Goal: Task Accomplishment & Management: Manage account settings

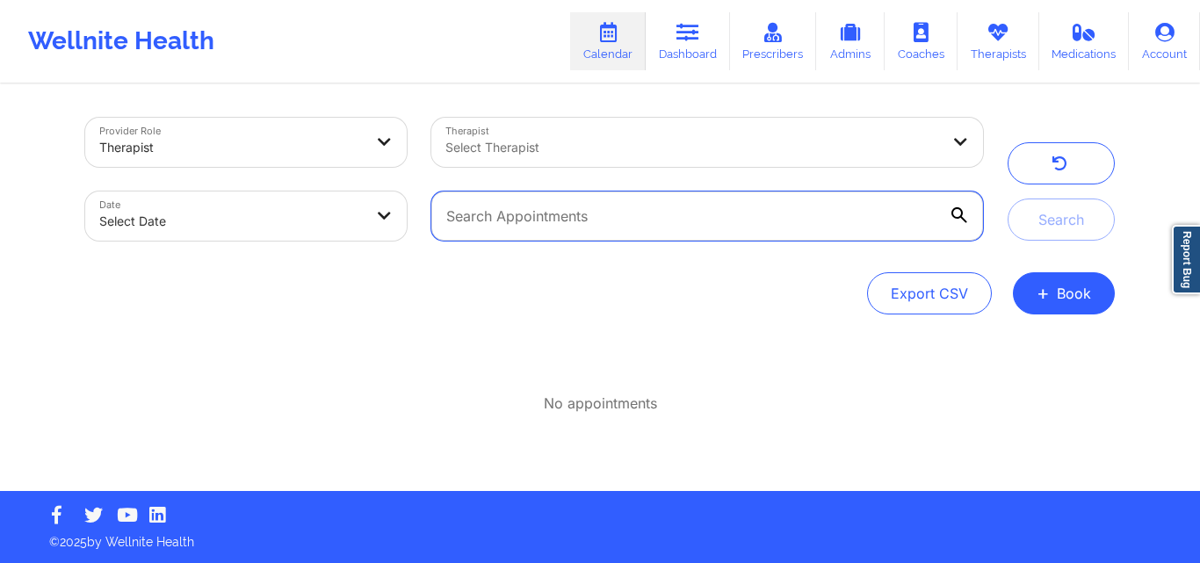
click at [759, 225] on input "text" at bounding box center [706, 215] width 551 height 49
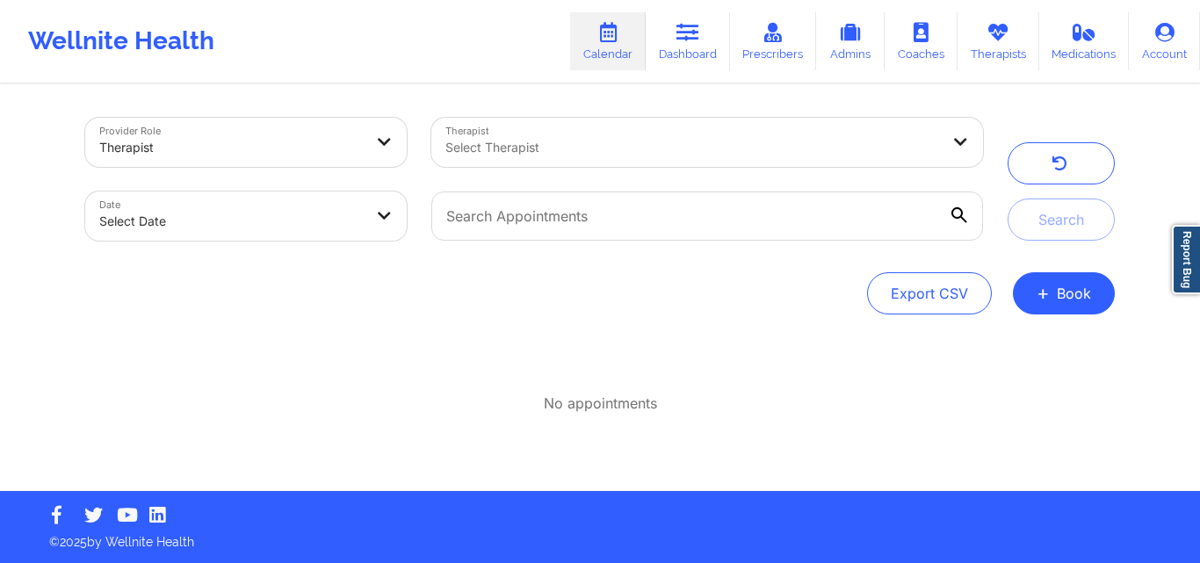
select select "2025-8"
select select "2025-9"
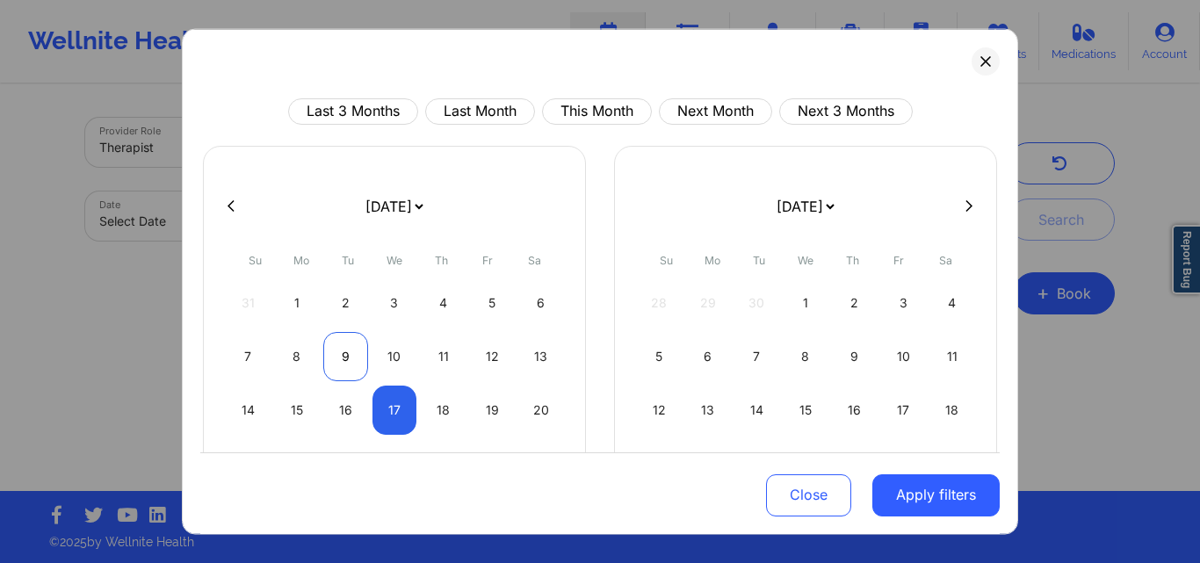
click at [343, 355] on div "9" at bounding box center [345, 355] width 45 height 49
select select "2025-8"
select select "2025-9"
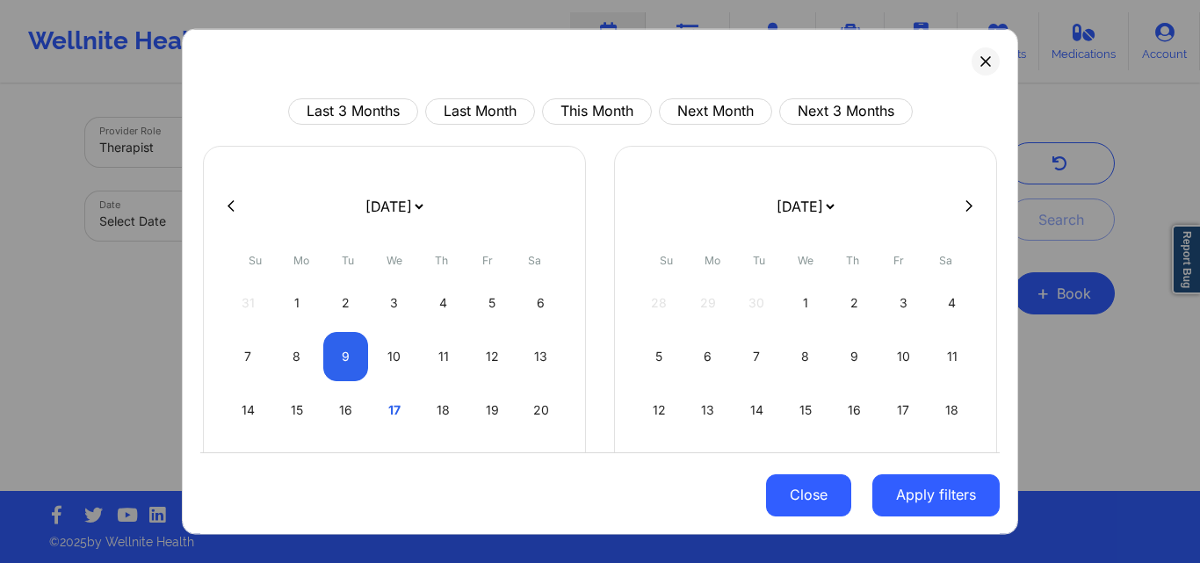
select select "2025-8"
select select "2025-9"
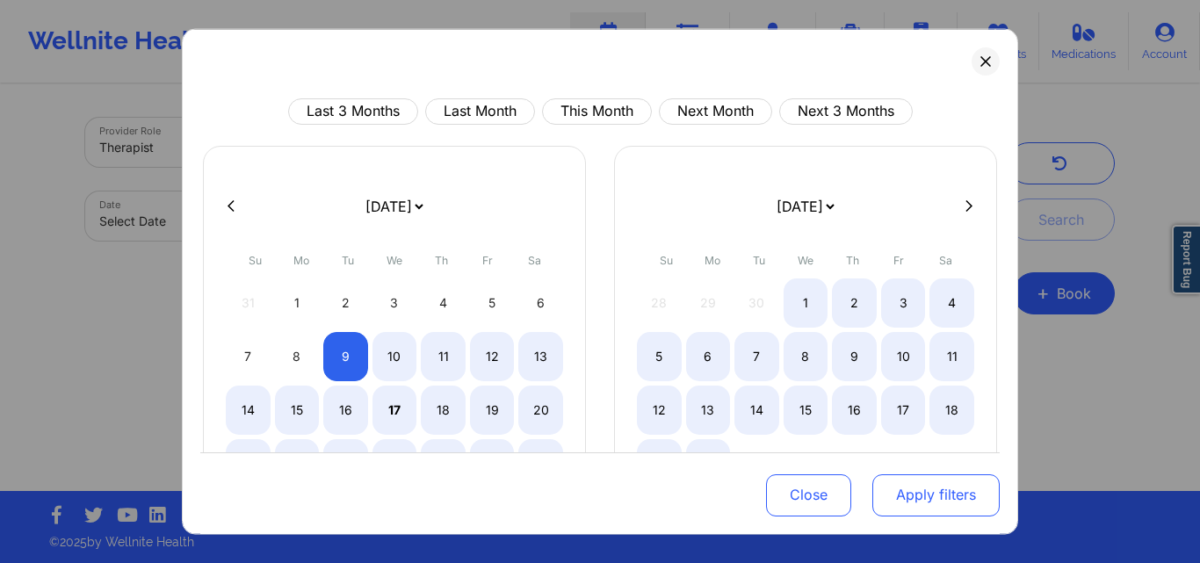
click at [934, 491] on button "Apply filters" at bounding box center [935, 495] width 127 height 42
click at [927, 487] on button "Apply filters" at bounding box center [935, 495] width 127 height 42
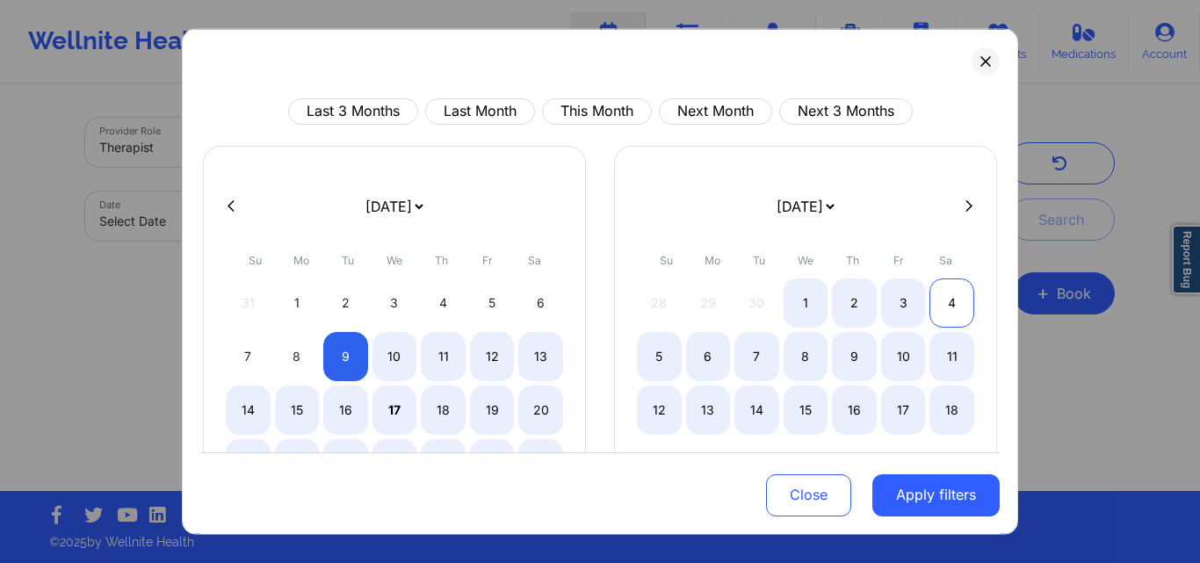
select select "2025-8"
select select "2025-9"
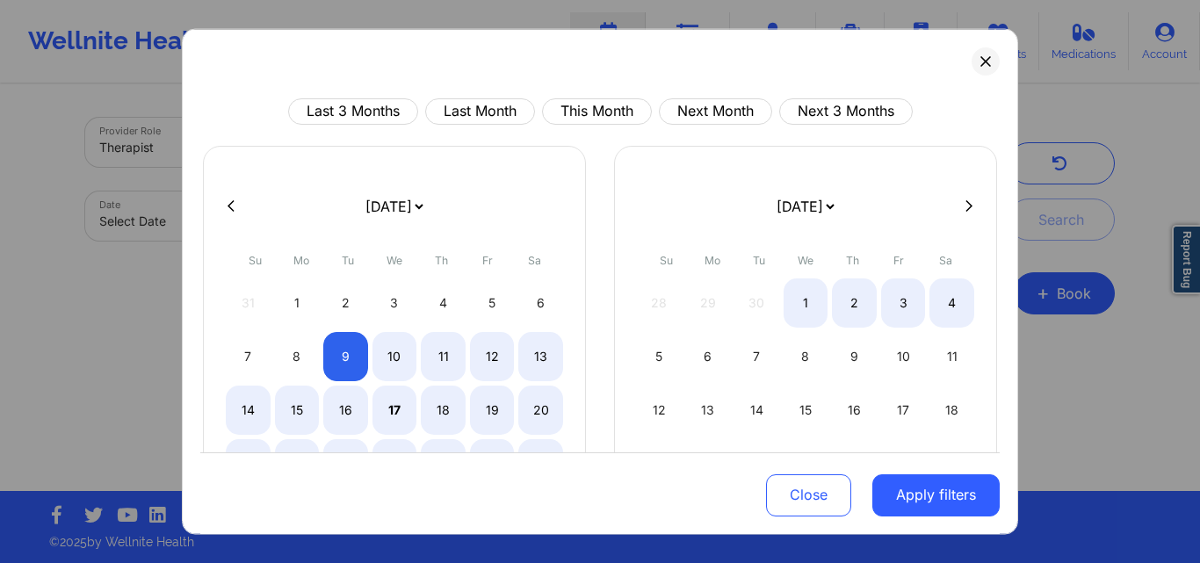
select select "2025-8"
select select "2025-9"
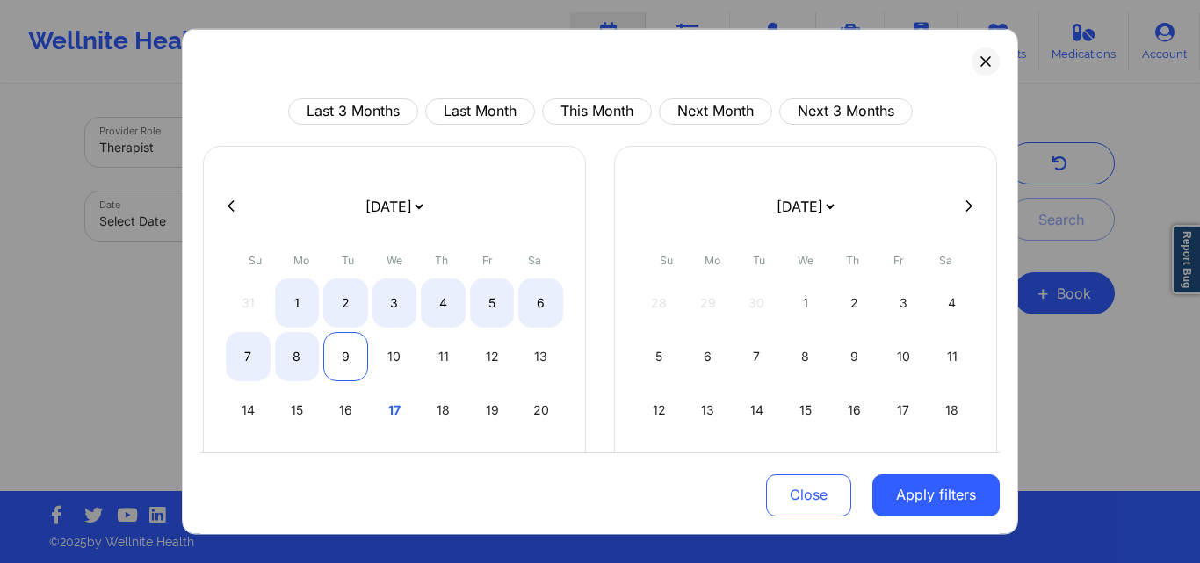
select select "2025-8"
select select "2025-9"
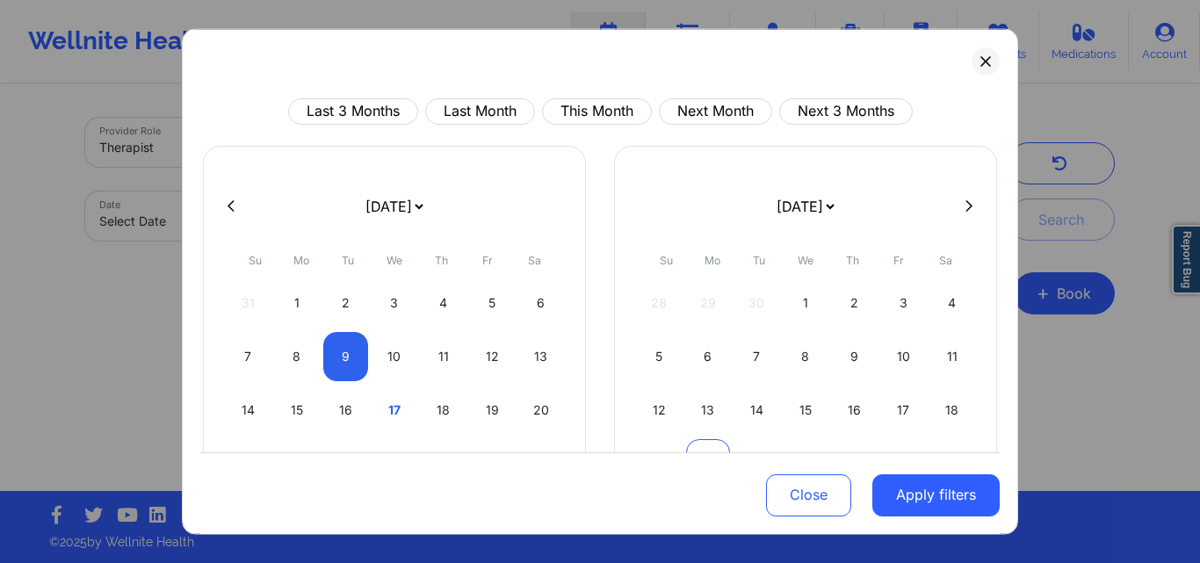
select select "2025-8"
select select "2025-9"
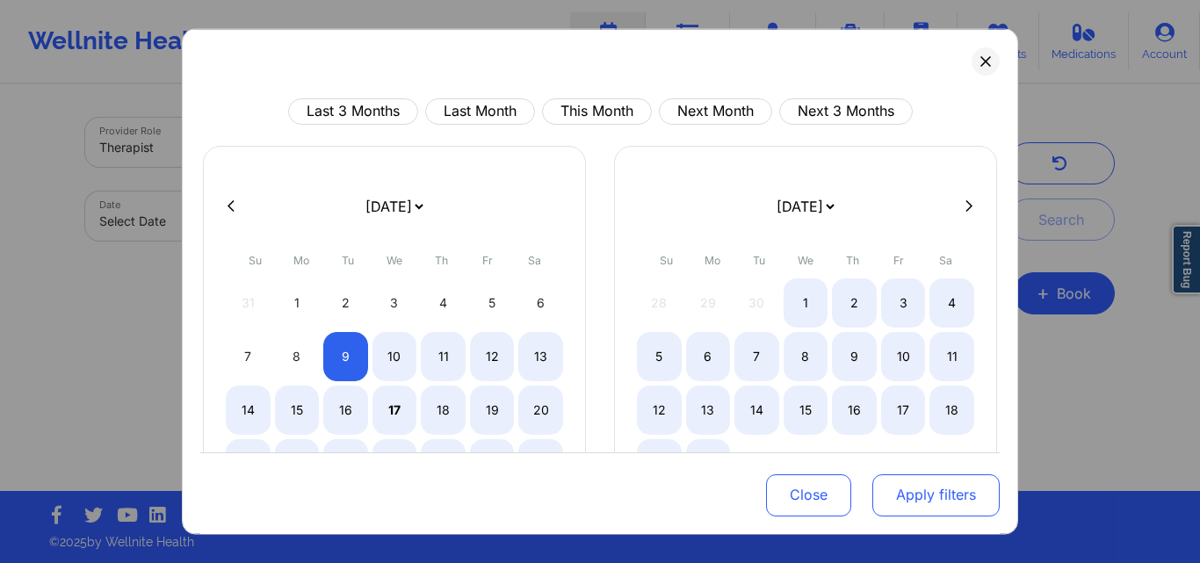
click at [941, 490] on button "Apply filters" at bounding box center [935, 495] width 127 height 42
click at [959, 483] on button "Apply filters" at bounding box center [935, 495] width 127 height 42
click at [957, 483] on button "Apply filters" at bounding box center [935, 495] width 127 height 42
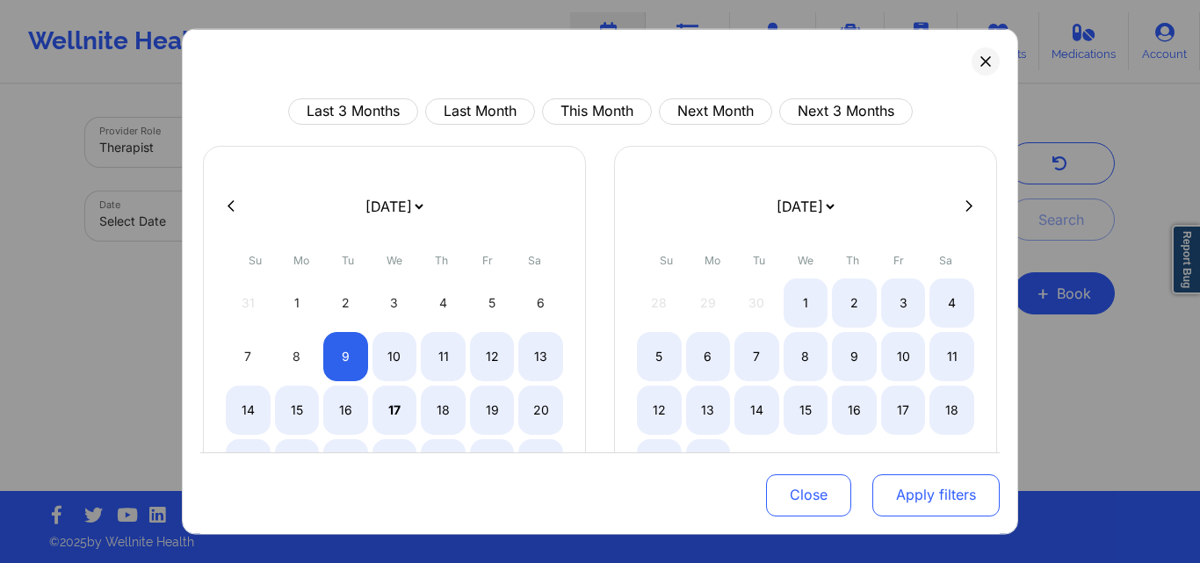
click at [916, 479] on button "Apply filters" at bounding box center [935, 495] width 127 height 42
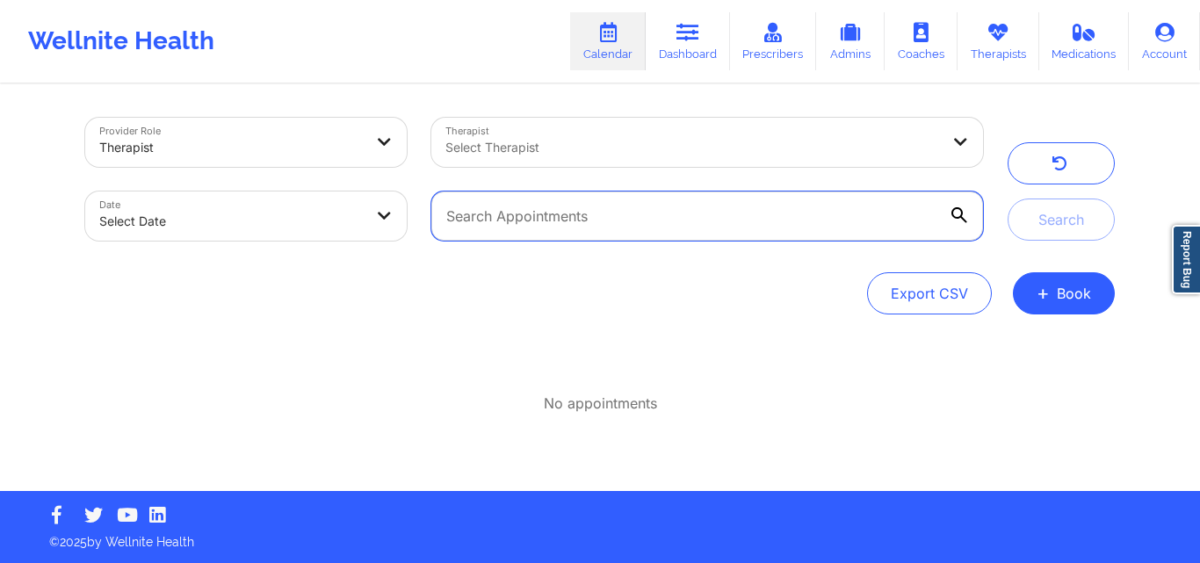
click at [582, 227] on input "text" at bounding box center [706, 215] width 551 height 49
type input "Tonja J Lavarreda"
click at [1007, 198] on button "Search" at bounding box center [1060, 219] width 107 height 42
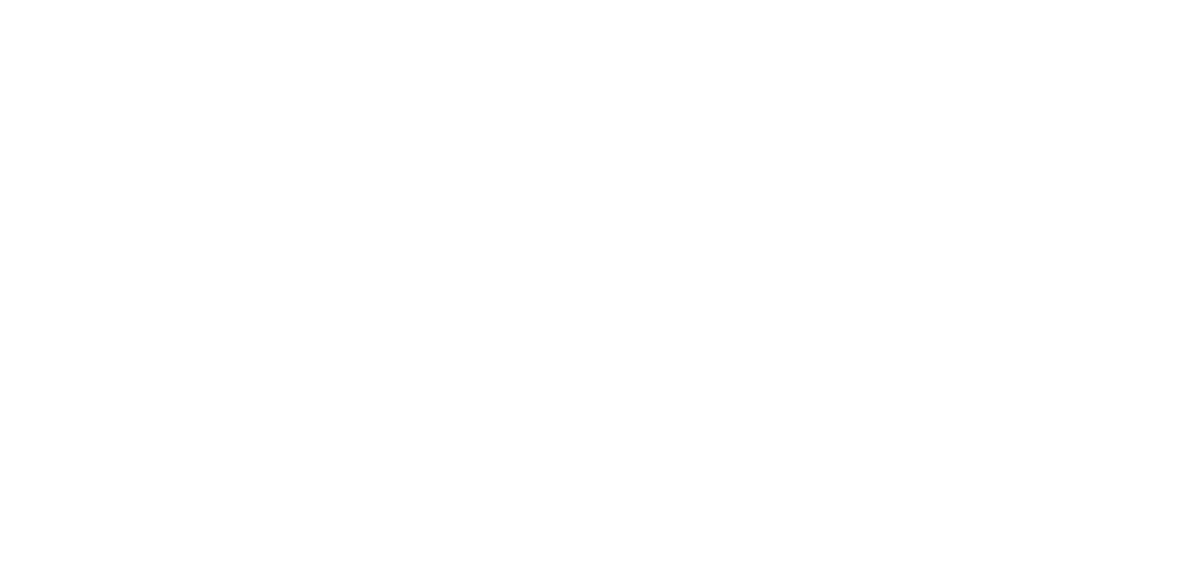
click at [838, 292] on body at bounding box center [600, 281] width 1200 height 563
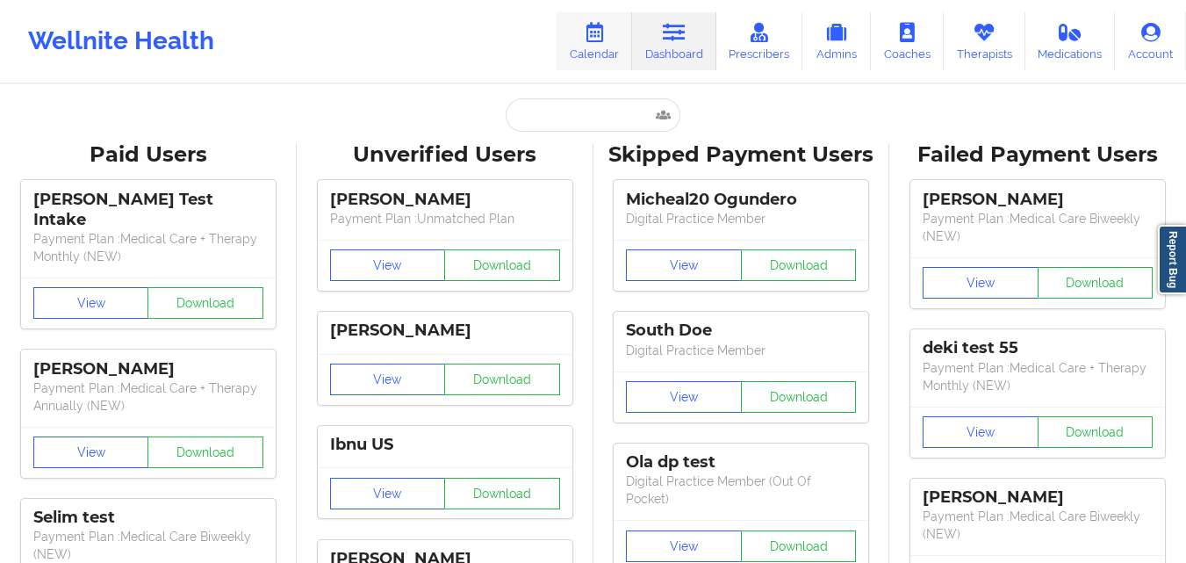
click at [594, 36] on icon at bounding box center [594, 32] width 23 height 19
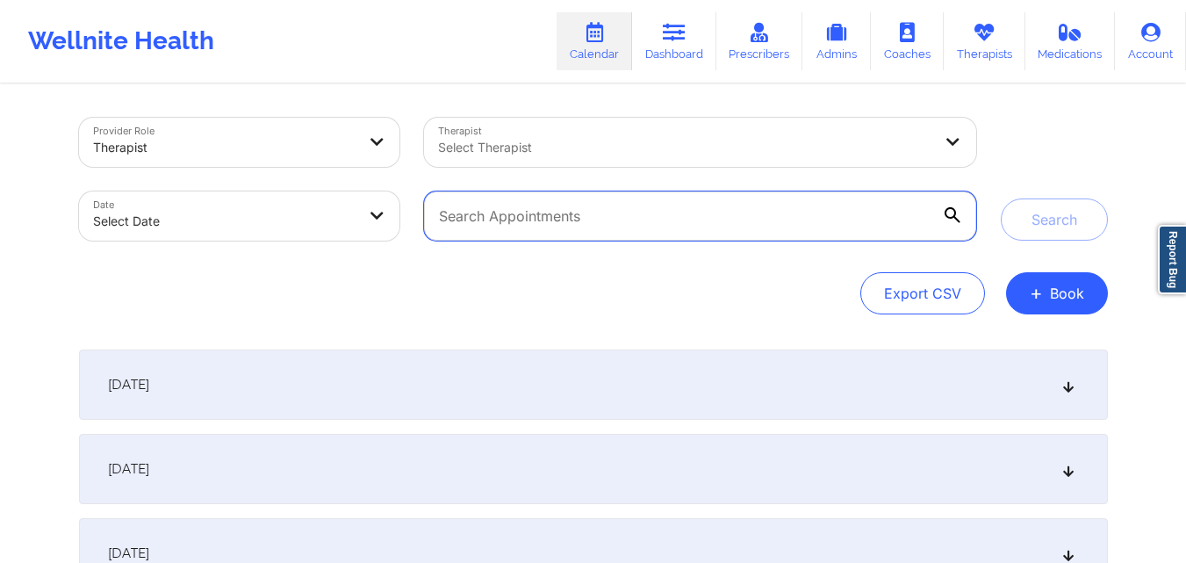
click at [588, 224] on input "text" at bounding box center [699, 215] width 551 height 49
type input "[PERSON_NAME]"
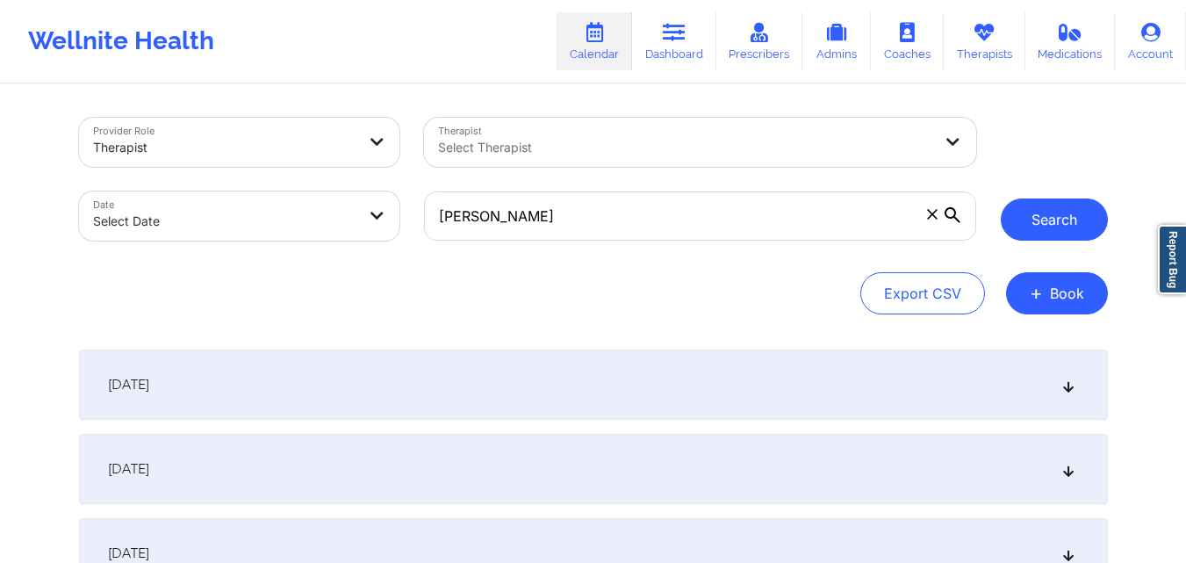
click at [1038, 227] on button "Search" at bounding box center [1054, 219] width 107 height 42
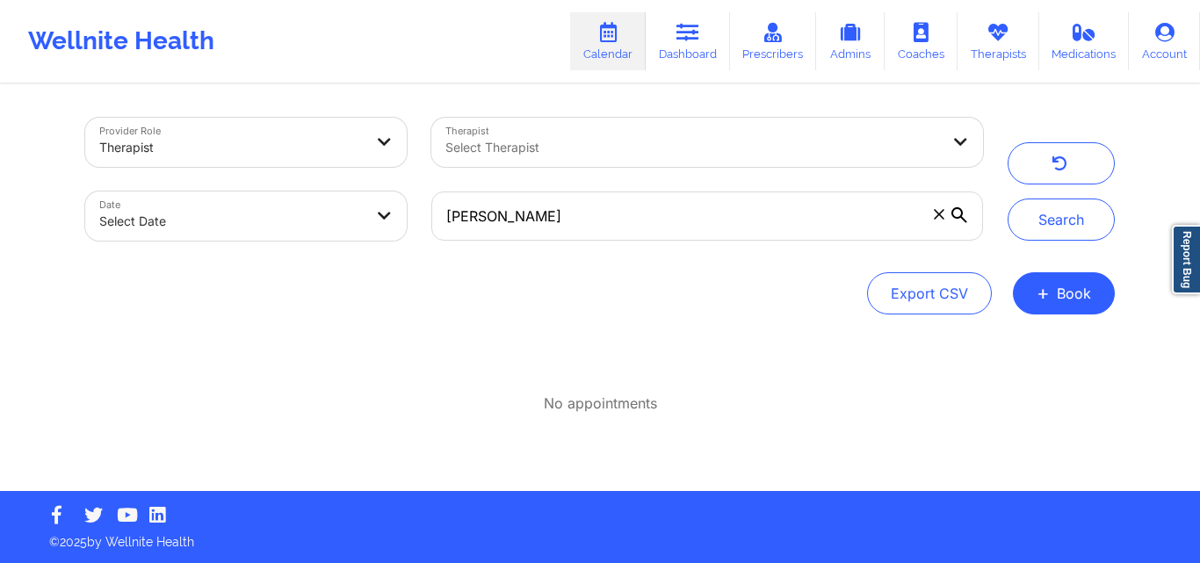
click at [339, 220] on body "Wellnite Health Calendar Dashboard Prescribers Admins Coaches Therapists Medica…" at bounding box center [600, 281] width 1200 height 563
select select "2025-8"
select select "2025-9"
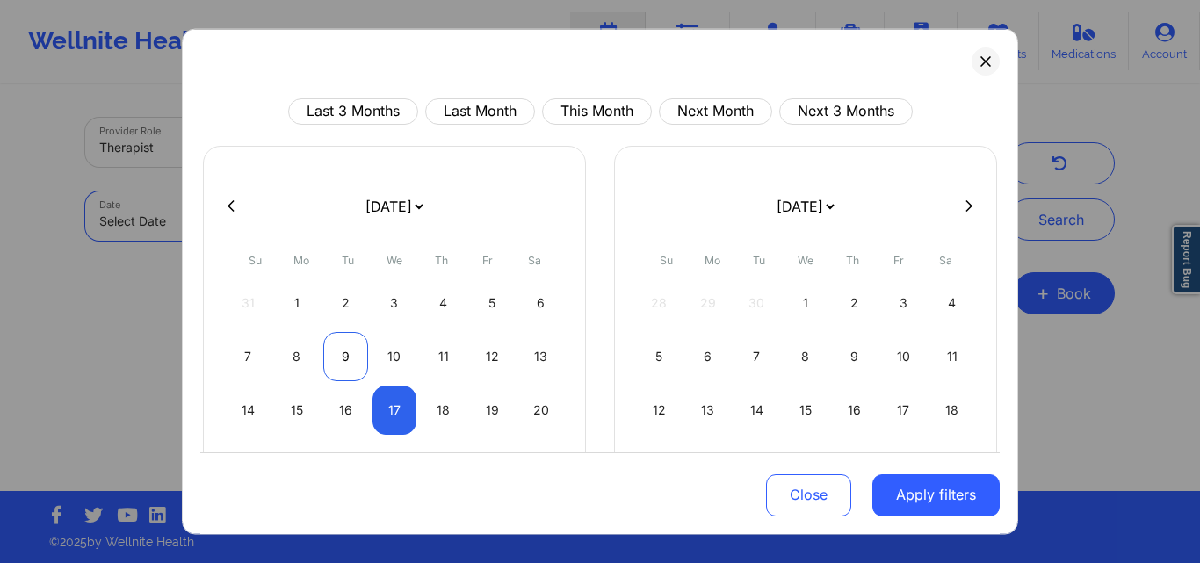
click at [354, 359] on div "9" at bounding box center [345, 355] width 45 height 49
select select "2025-8"
select select "2025-9"
select select "2025-8"
select select "2025-9"
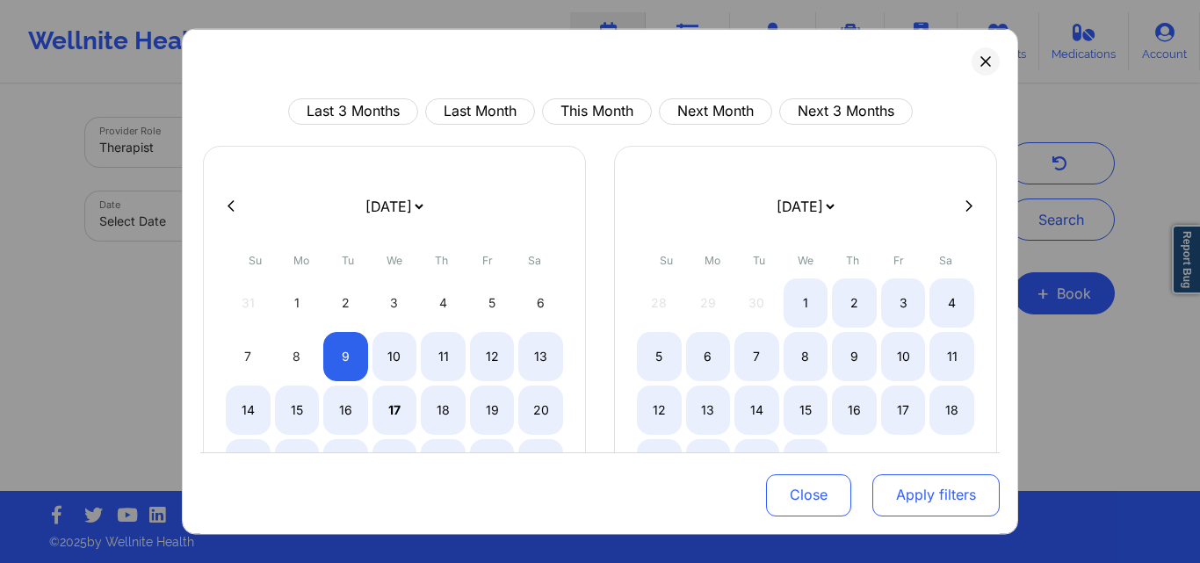
click at [940, 483] on button "Apply filters" at bounding box center [935, 495] width 127 height 42
click at [945, 518] on div "Close Apply filters" at bounding box center [599, 493] width 799 height 82
click at [947, 497] on button "Apply filters" at bounding box center [935, 495] width 127 height 42
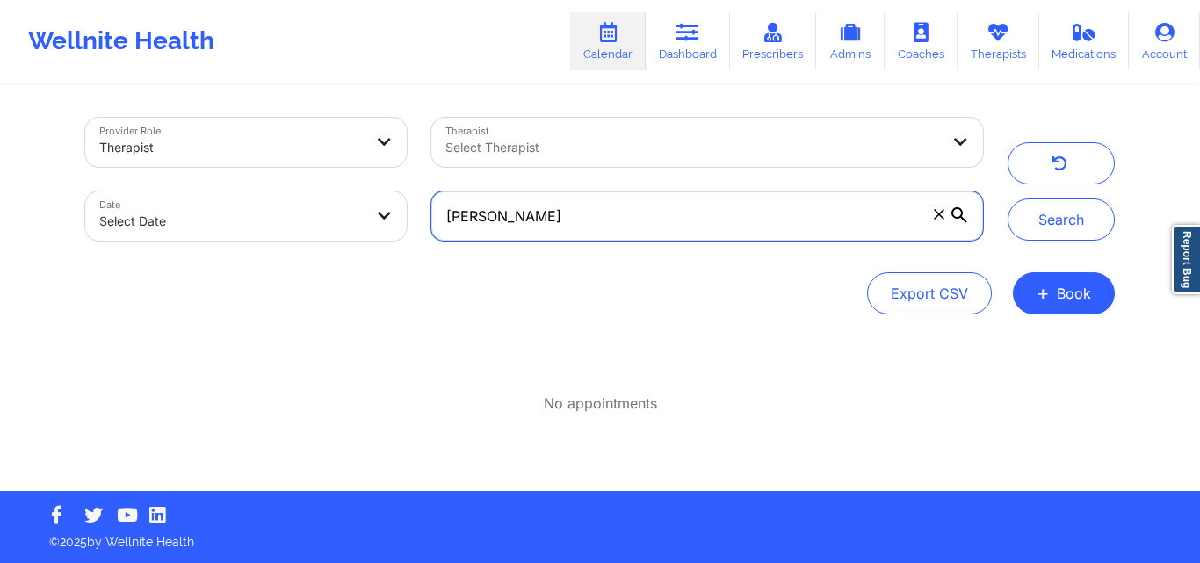
click at [852, 226] on input "Tonja J Lavarreda" at bounding box center [706, 215] width 551 height 49
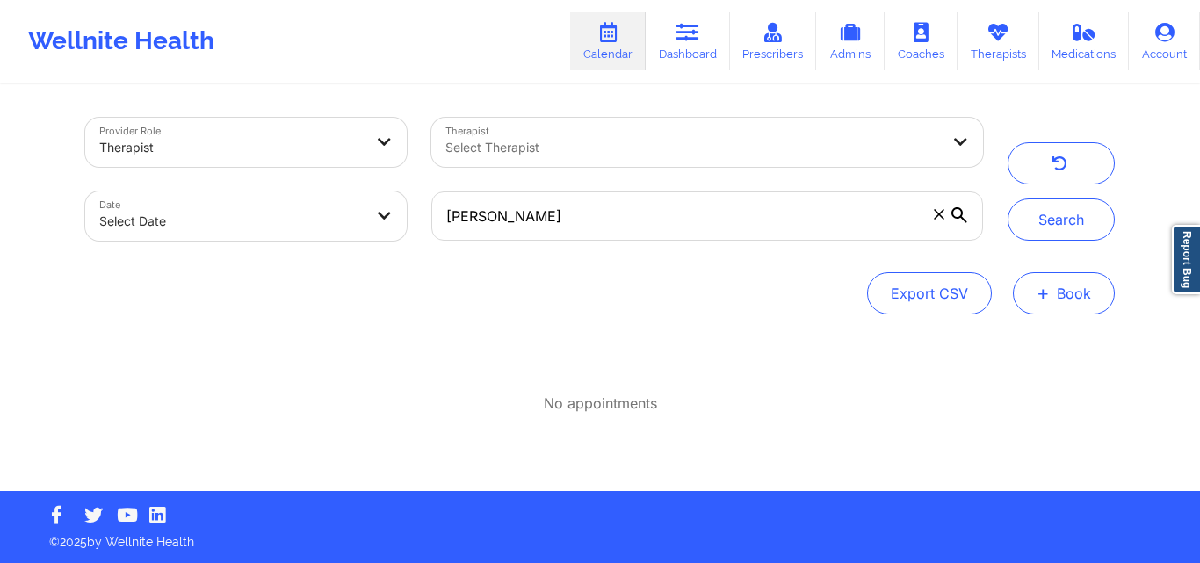
click at [1070, 297] on button "+ Book" at bounding box center [1064, 293] width 102 height 42
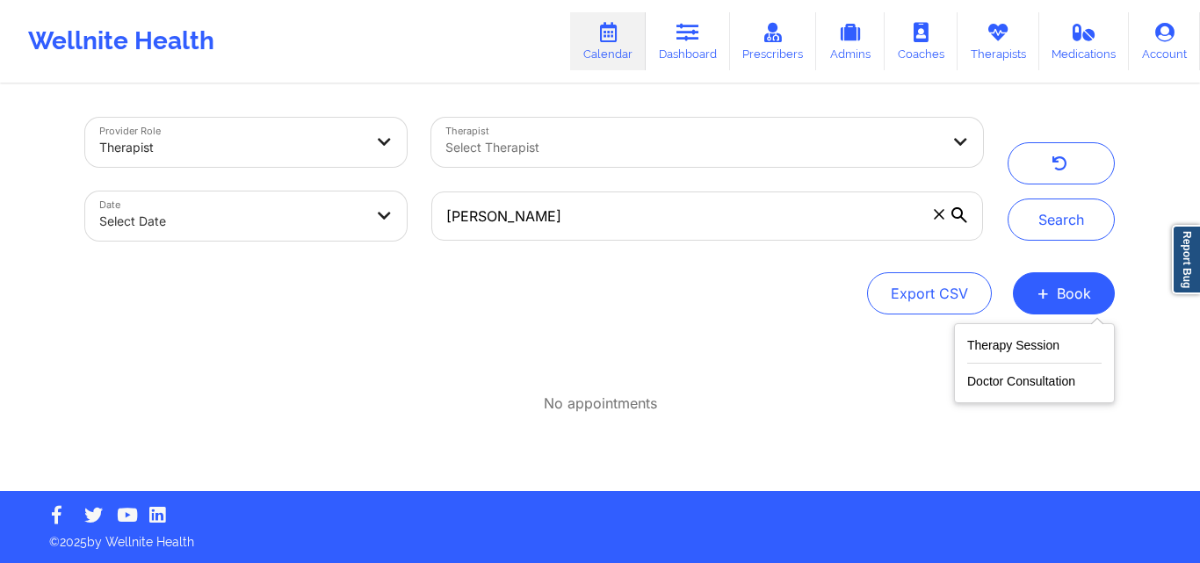
click at [814, 353] on div "No appointments" at bounding box center [599, 382] width 1029 height 64
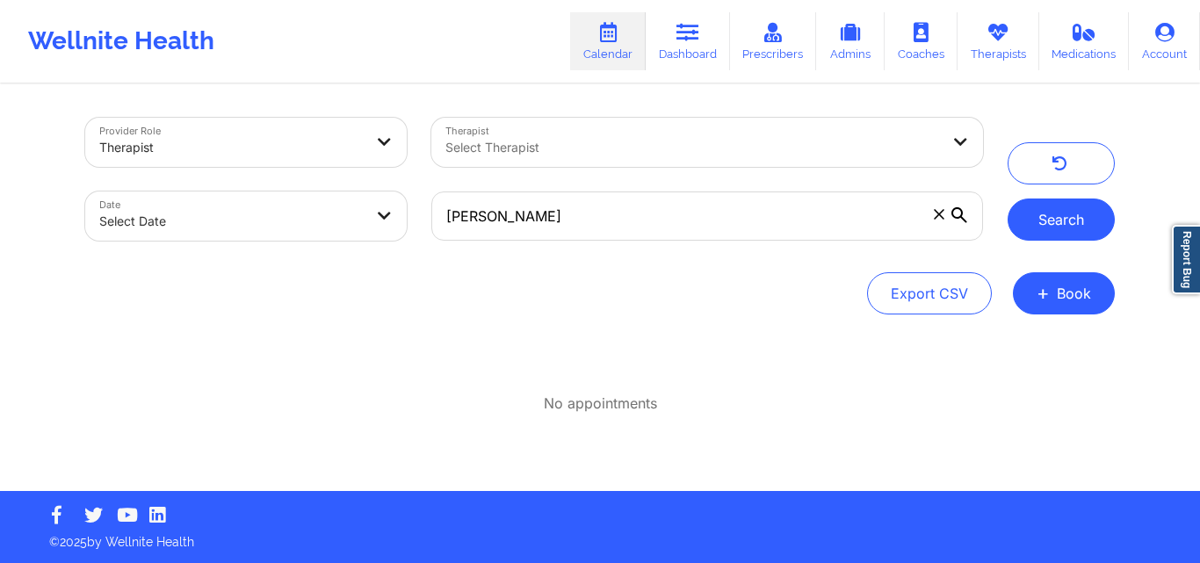
click at [1081, 220] on button "Search" at bounding box center [1060, 219] width 107 height 42
click at [1048, 170] on button "button" at bounding box center [1060, 163] width 107 height 42
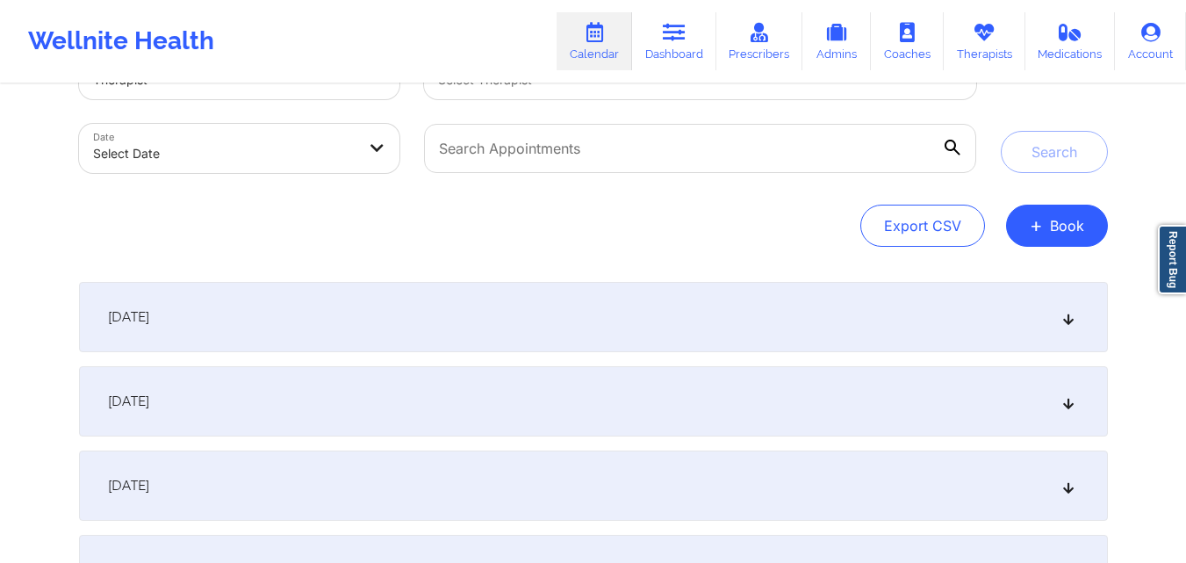
scroll to position [88, 0]
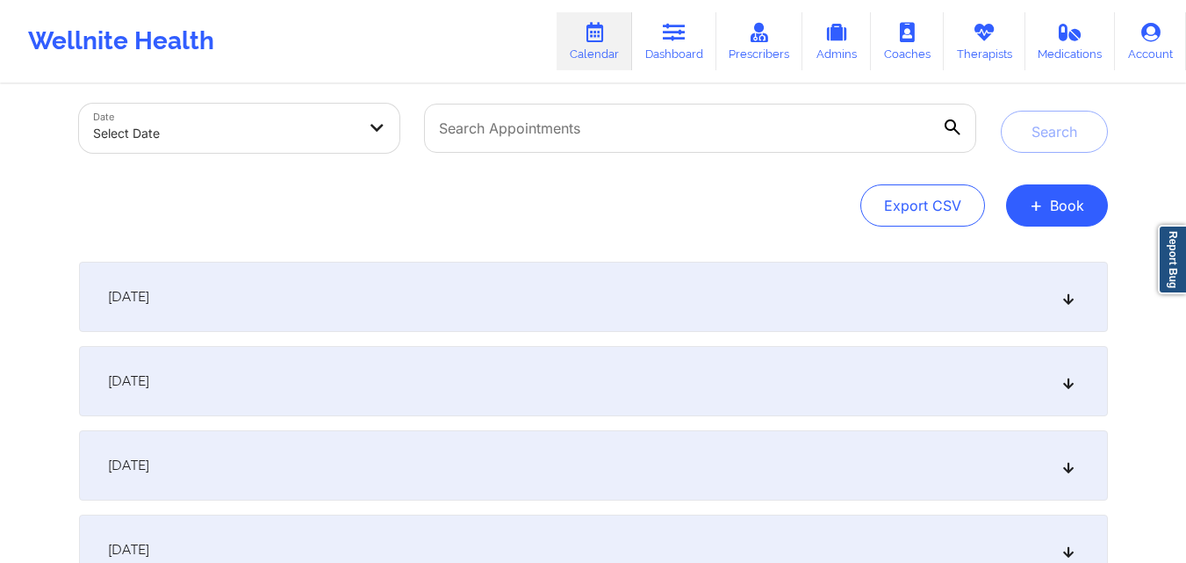
click at [633, 300] on div "September 16, 2025" at bounding box center [593, 297] width 1029 height 70
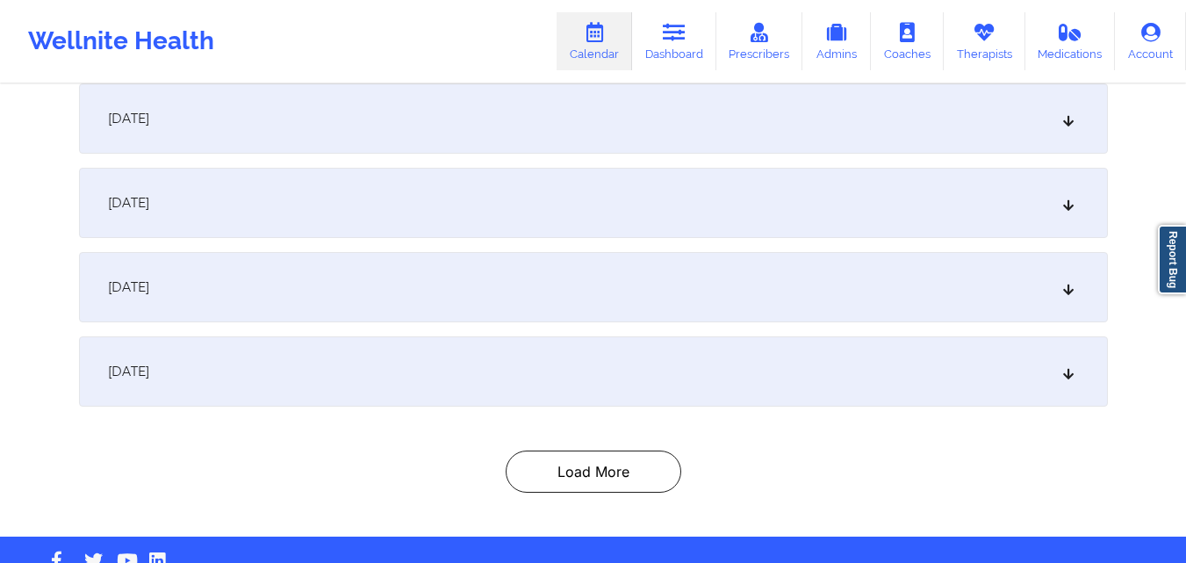
scroll to position [912, 0]
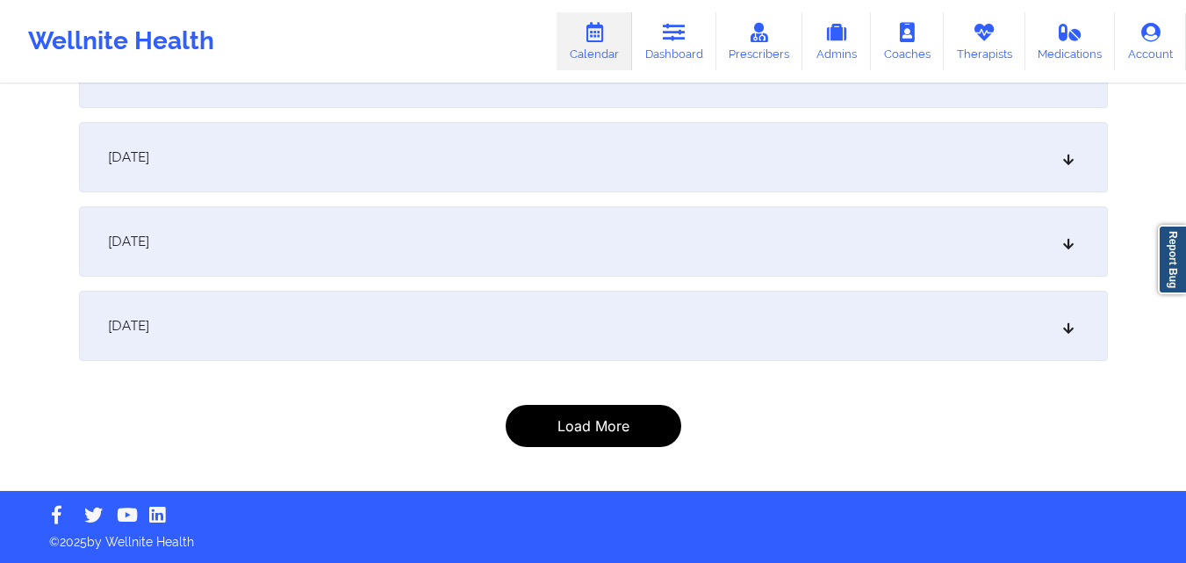
click at [629, 422] on button "Load More" at bounding box center [594, 426] width 176 height 42
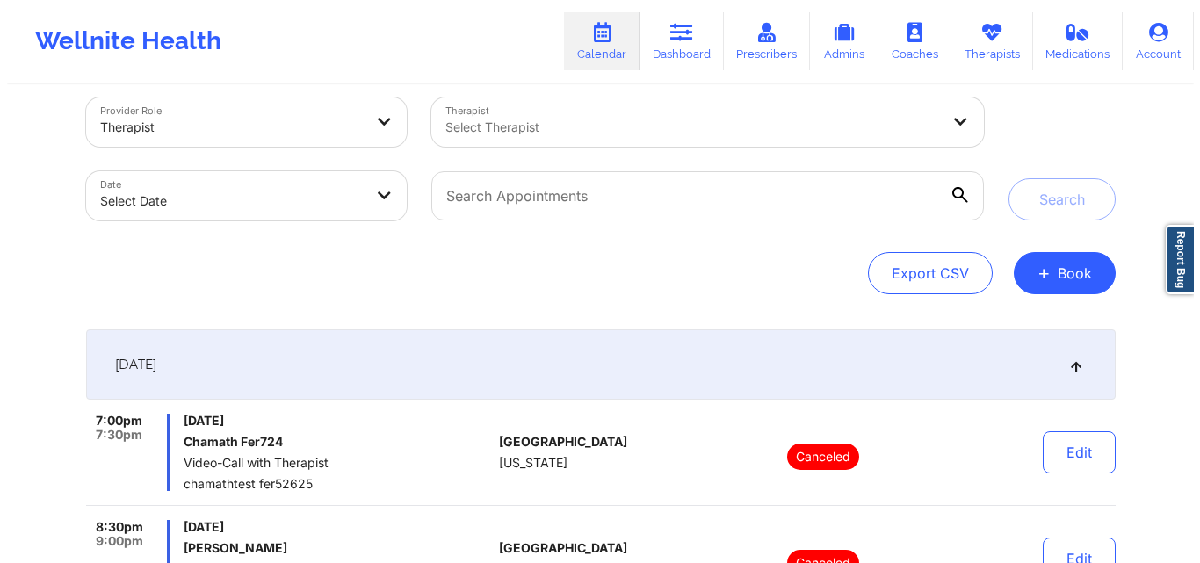
scroll to position [0, 0]
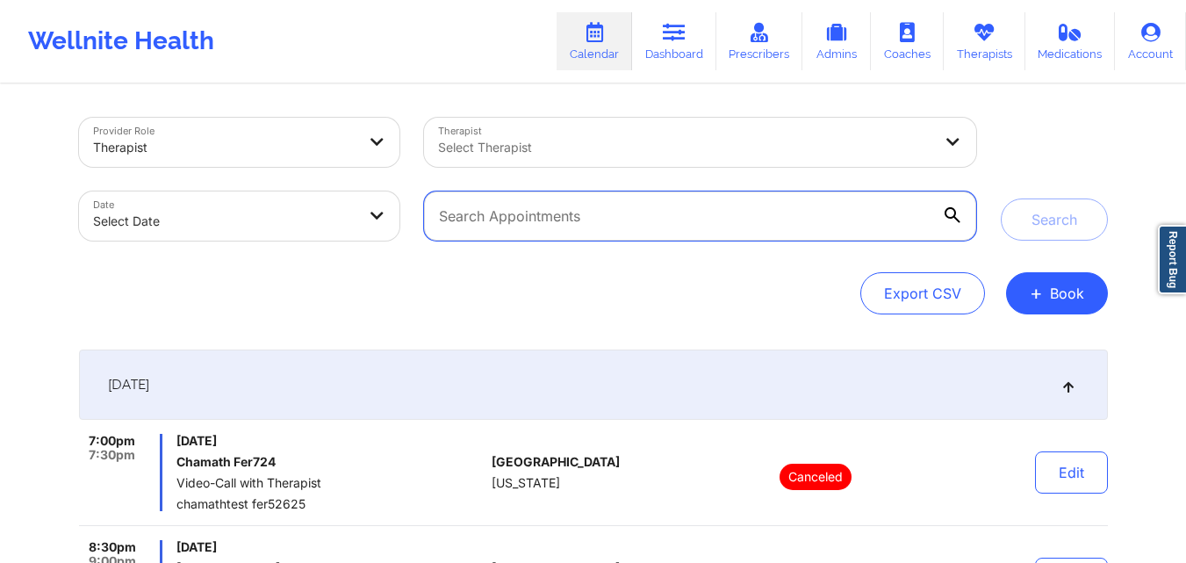
click at [669, 208] on input "text" at bounding box center [699, 215] width 551 height 49
type input "Tonja J Lavarreda"
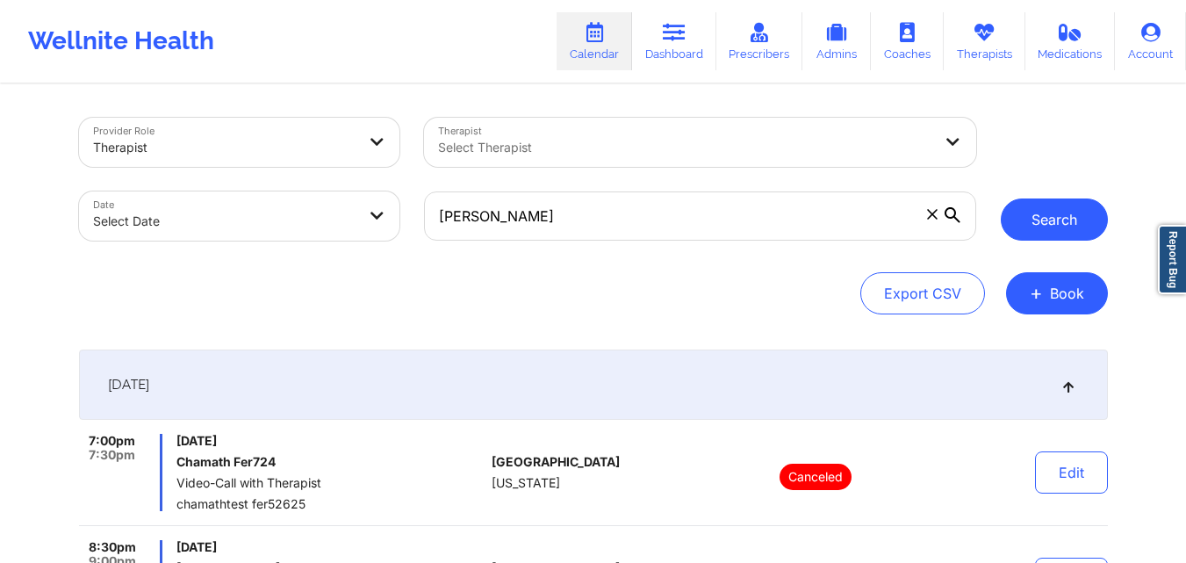
click at [1023, 222] on button "Search" at bounding box center [1054, 219] width 107 height 42
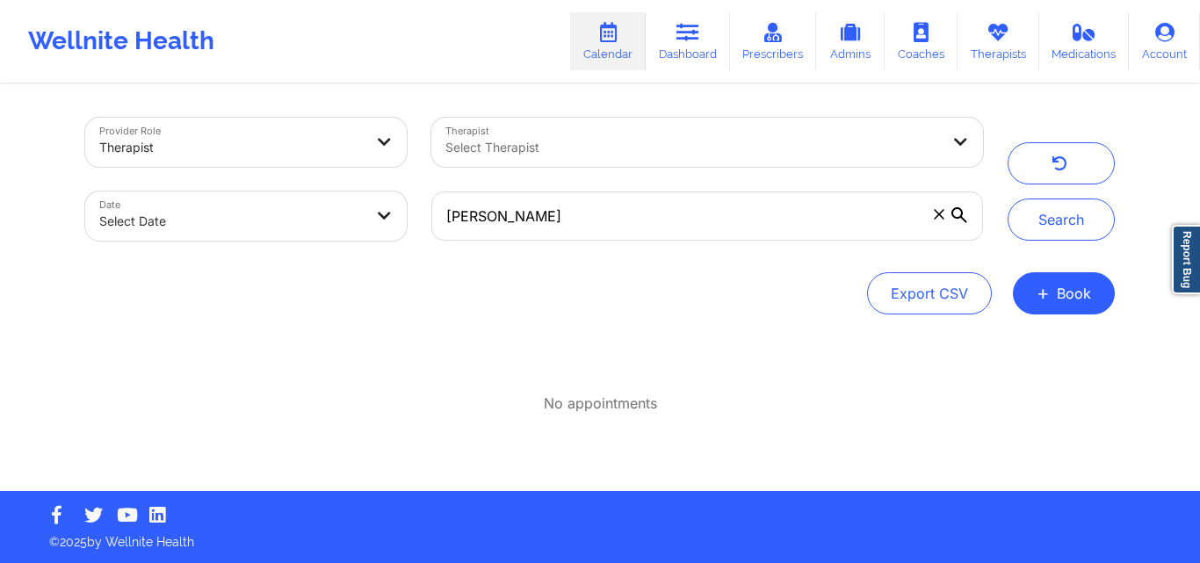
click at [646, 160] on div "Select Therapist" at bounding box center [686, 142] width 510 height 49
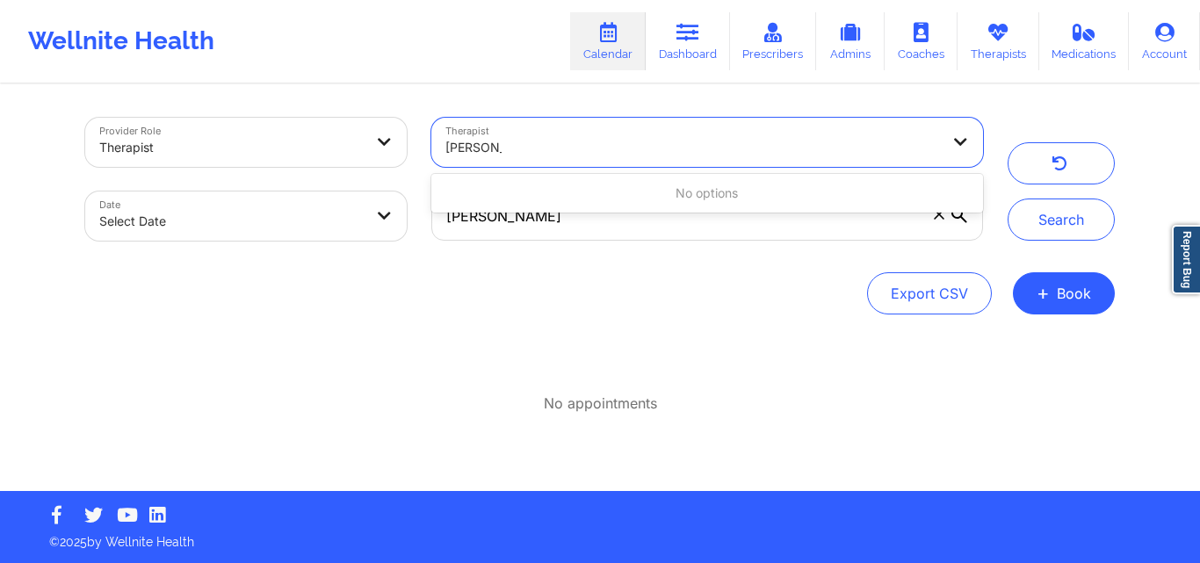
type input "Molly Ma"
click at [958, 142] on icon at bounding box center [960, 140] width 18 height 15
click at [961, 142] on icon at bounding box center [960, 140] width 18 height 15
type input "Molly Marsons"
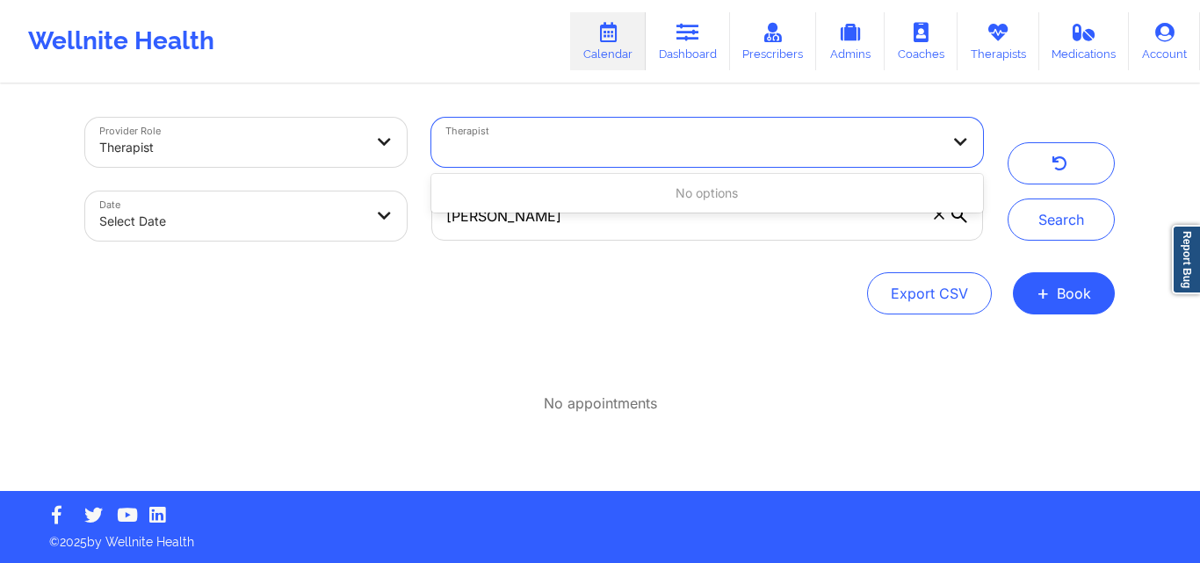
click at [718, 162] on div at bounding box center [686, 142] width 510 height 49
click at [720, 162] on div "Select Therapist" at bounding box center [686, 142] width 510 height 49
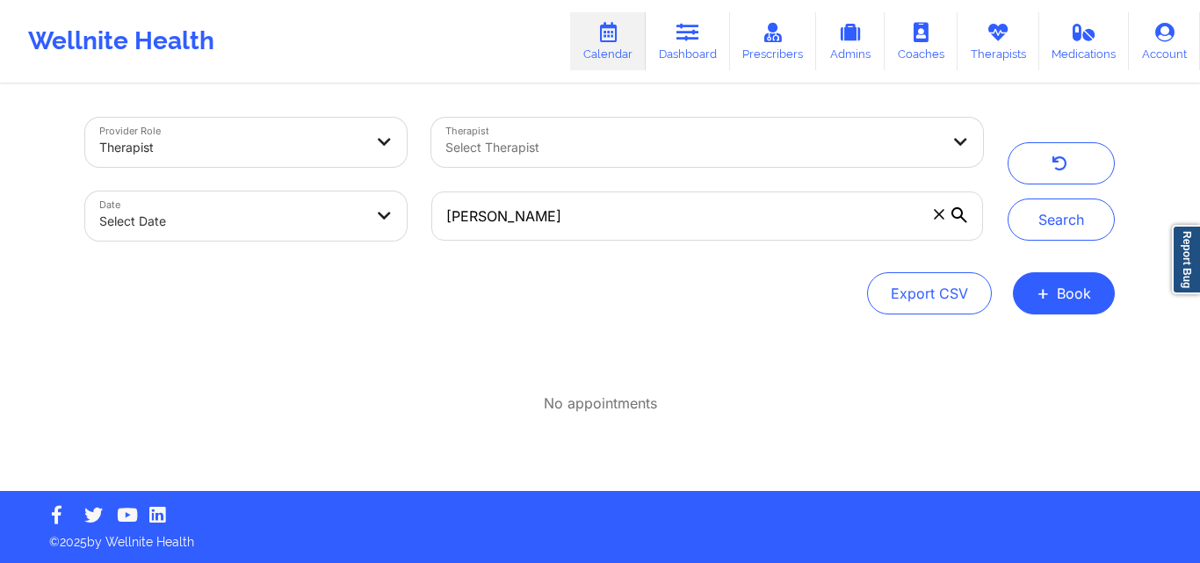
drag, startPoint x: 359, startPoint y: 316, endPoint x: 358, endPoint y: 249, distance: 67.6
click at [360, 314] on div "Provider Role Therapist Therapist Select Therapist Date Select Date Tonja J Lav…" at bounding box center [600, 288] width 1054 height 405
click at [308, 161] on div "Therapist" at bounding box center [230, 147] width 263 height 39
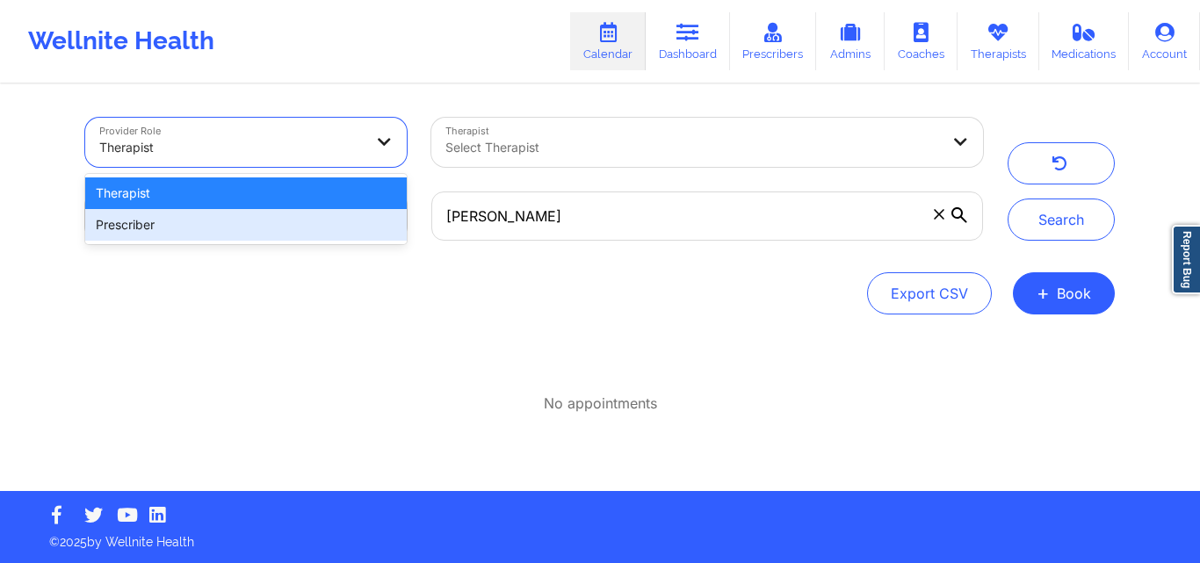
click at [285, 329] on div "Provider Role 2 results available. Use Up and Down to choose options, press Ent…" at bounding box center [600, 288] width 1054 height 405
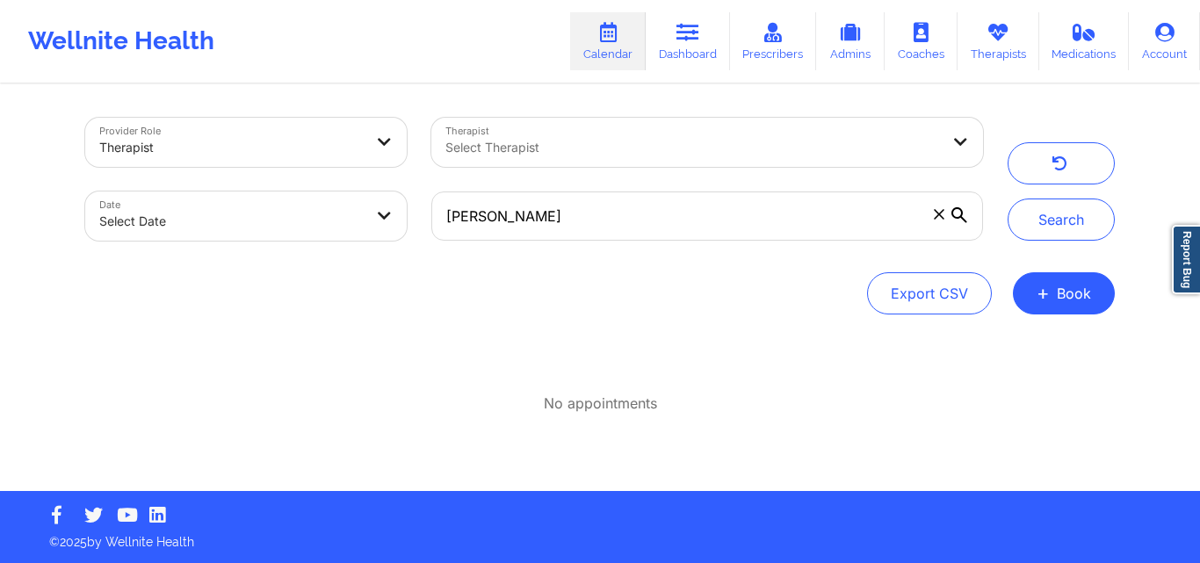
click at [280, 234] on body "Wellnite Health Calendar Dashboard Prescribers Admins Coaches Therapists Medica…" at bounding box center [600, 281] width 1200 height 563
select select "2025-8"
select select "2025-9"
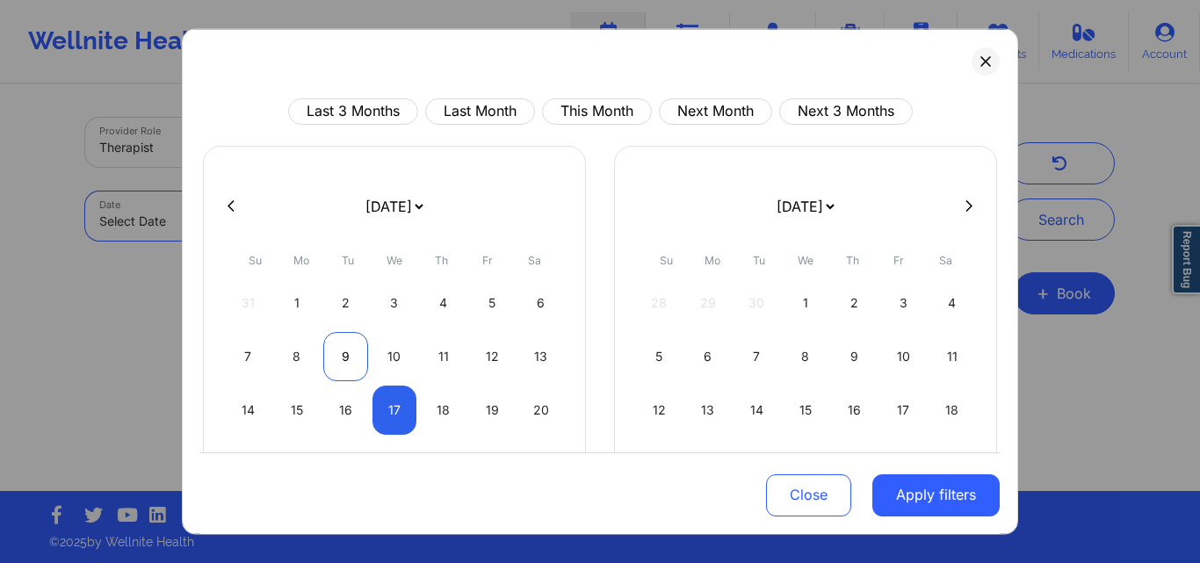
click at [342, 342] on div "9" at bounding box center [345, 355] width 45 height 49
select select "2025-8"
select select "2025-9"
click at [341, 343] on div "9" at bounding box center [345, 355] width 45 height 49
select select "2025-8"
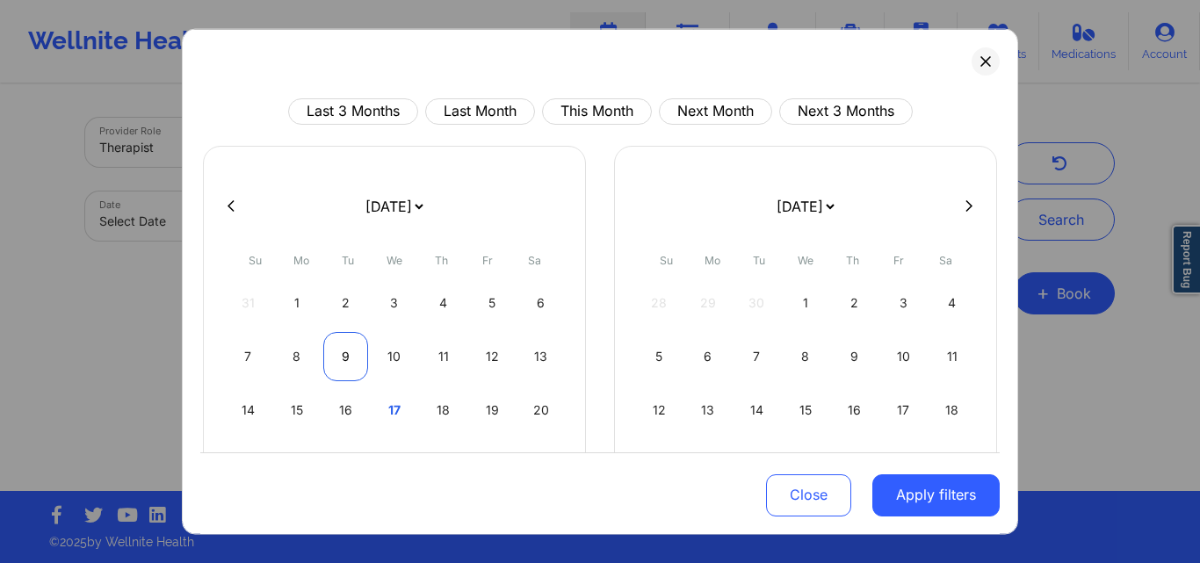
select select "2025-9"
drag, startPoint x: 341, startPoint y: 343, endPoint x: 1128, endPoint y: 482, distance: 799.0
click at [440, 362] on div "7 8 9 10 11 12 13" at bounding box center [394, 355] width 337 height 49
click at [792, 302] on div "1" at bounding box center [805, 302] width 45 height 49
select select "2025-9"
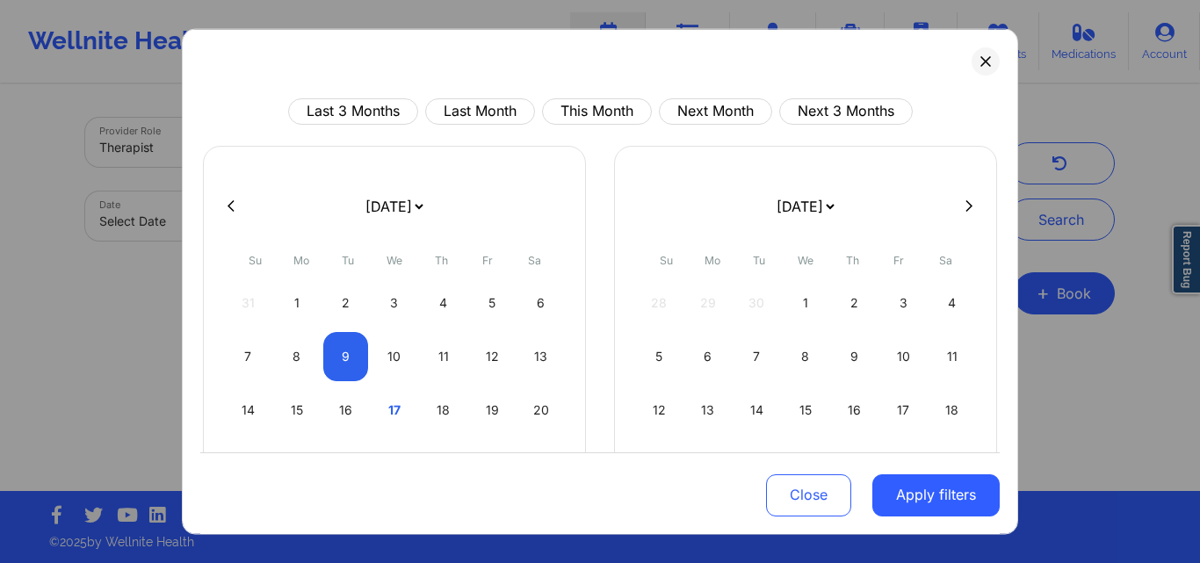
select select "2025-10"
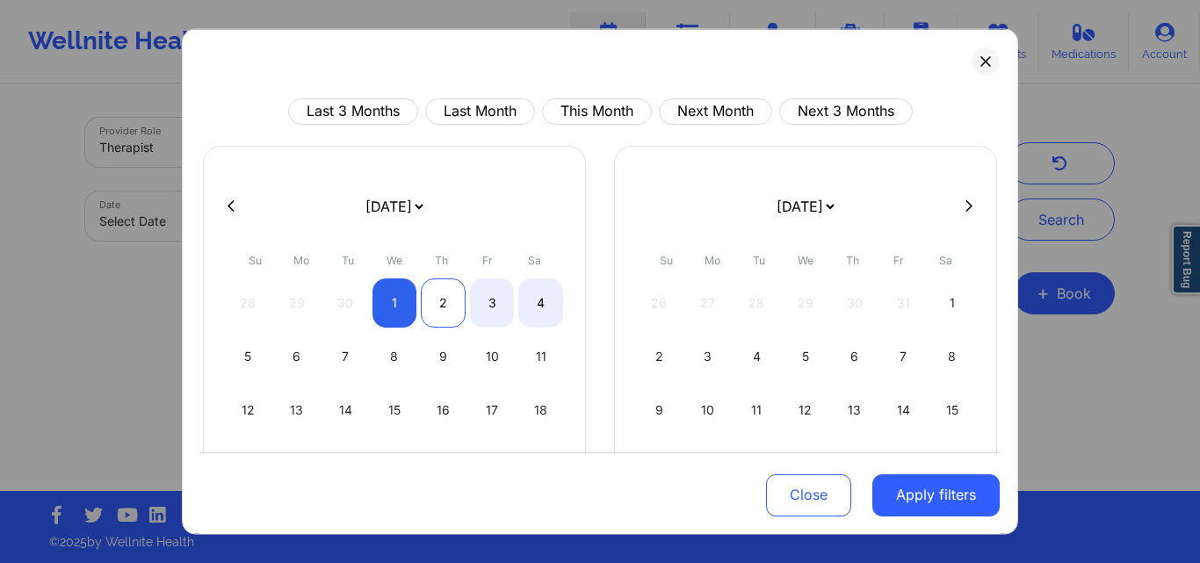
select select "2025-9"
select select "2025-10"
select select "2025-9"
select select "2025-10"
click at [235, 205] on button at bounding box center [231, 205] width 18 height 15
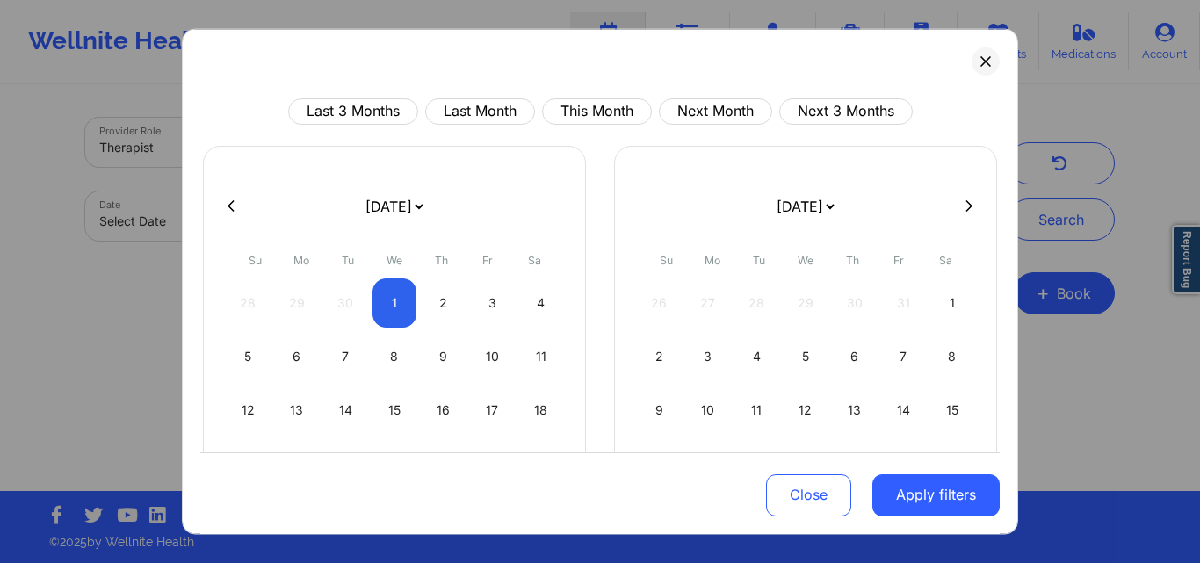
select select "2025-8"
select select "2025-9"
select select "2025-8"
select select "2025-9"
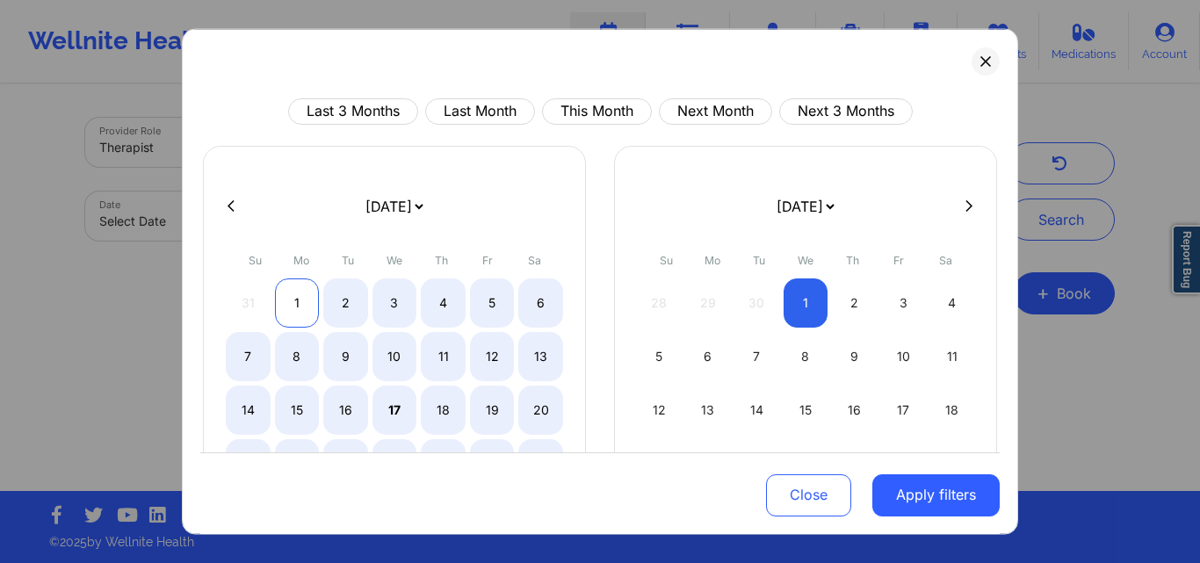
select select "2025-8"
select select "2025-9"
select select "2025-8"
select select "2025-9"
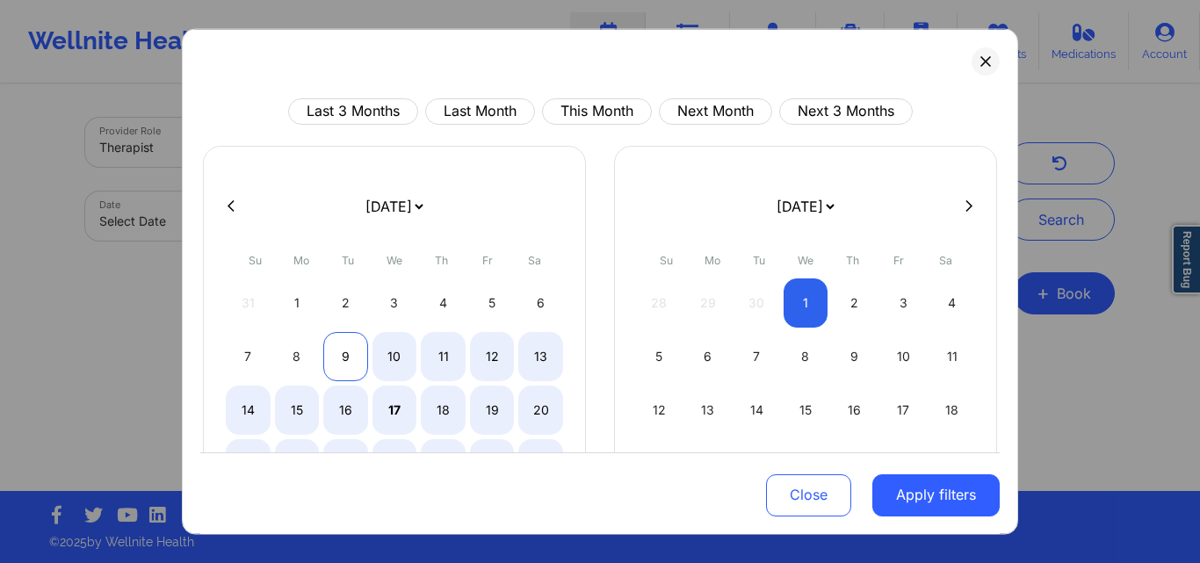
click at [344, 346] on div "9" at bounding box center [345, 355] width 45 height 49
select select "2025-8"
select select "2025-9"
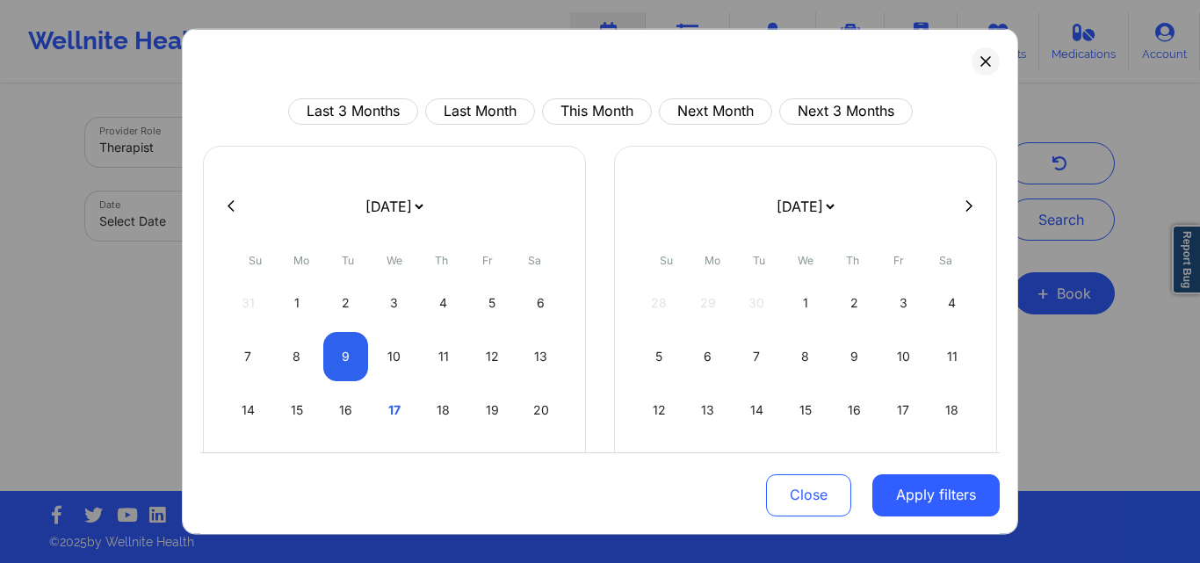
select select "2025-8"
select select "2025-9"
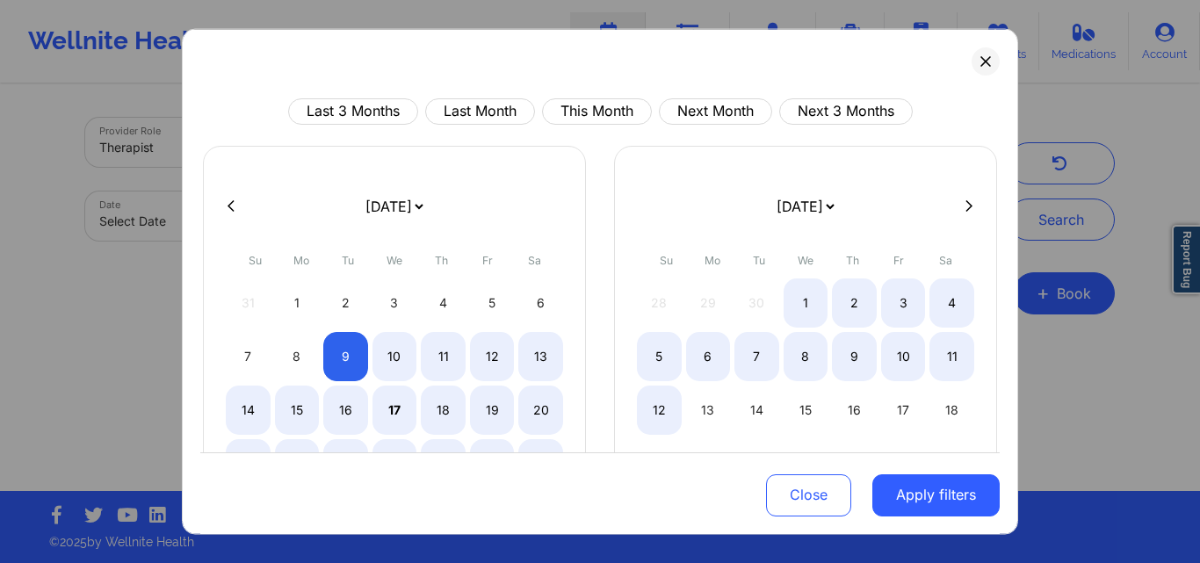
select select "2025-8"
select select "2025-9"
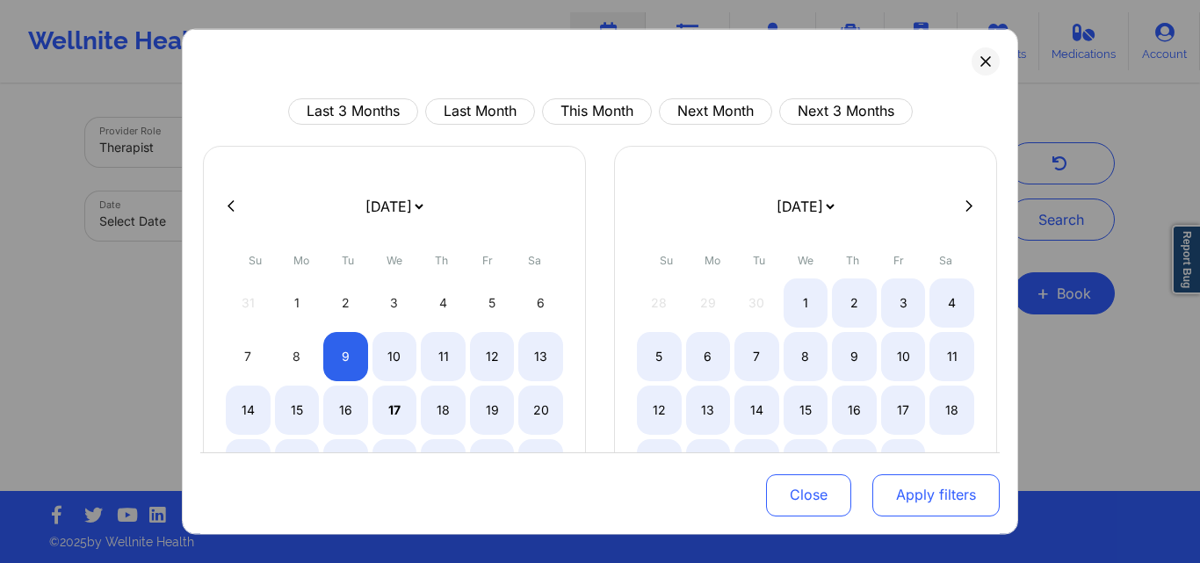
click at [916, 499] on button "Apply filters" at bounding box center [935, 495] width 127 height 42
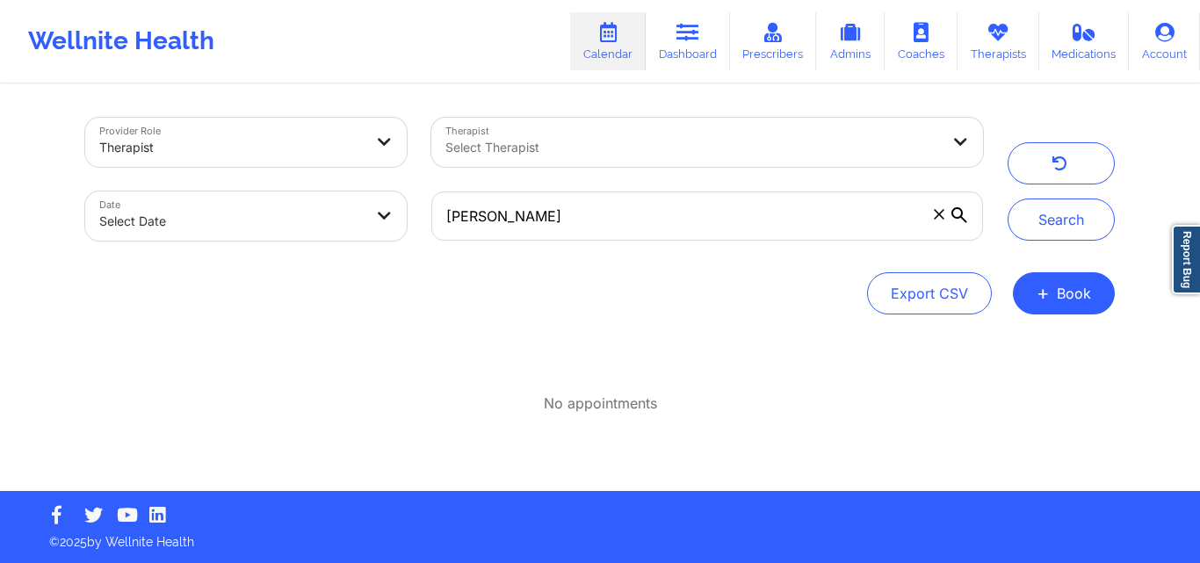
click at [705, 154] on div at bounding box center [692, 147] width 494 height 21
click at [270, 312] on div "Provider Role Therapist Therapist Select Therapist Date Select Date Tonja J Lav…" at bounding box center [600, 288] width 1054 height 405
click at [292, 297] on div "Export CSV + Book" at bounding box center [599, 293] width 1029 height 42
click at [956, 393] on div "No appointments" at bounding box center [599, 403] width 1029 height 20
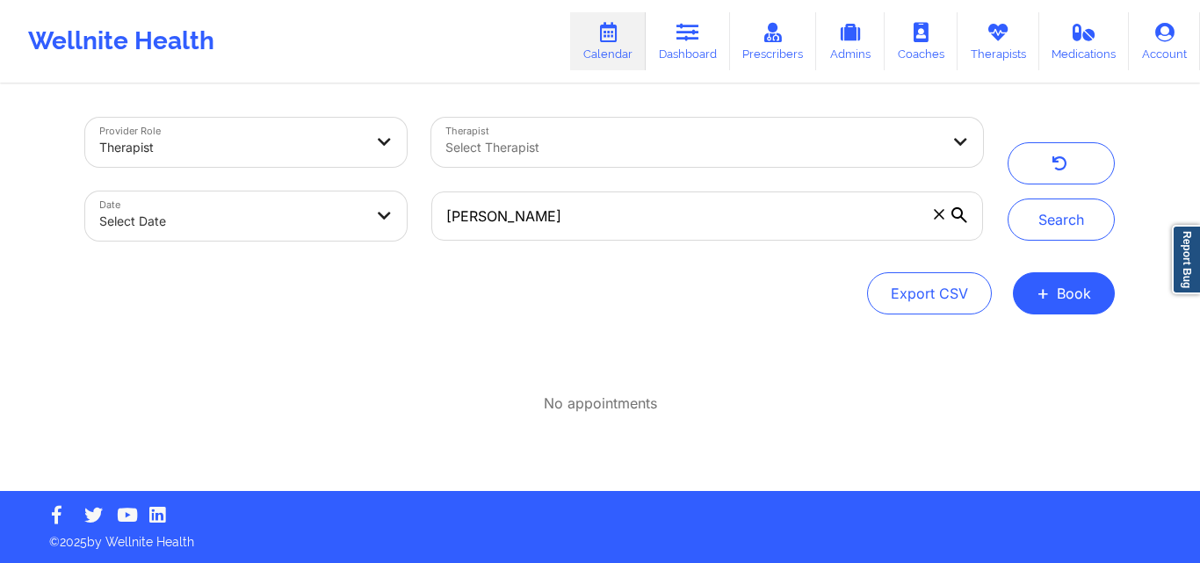
click at [618, 148] on div at bounding box center [692, 147] width 494 height 21
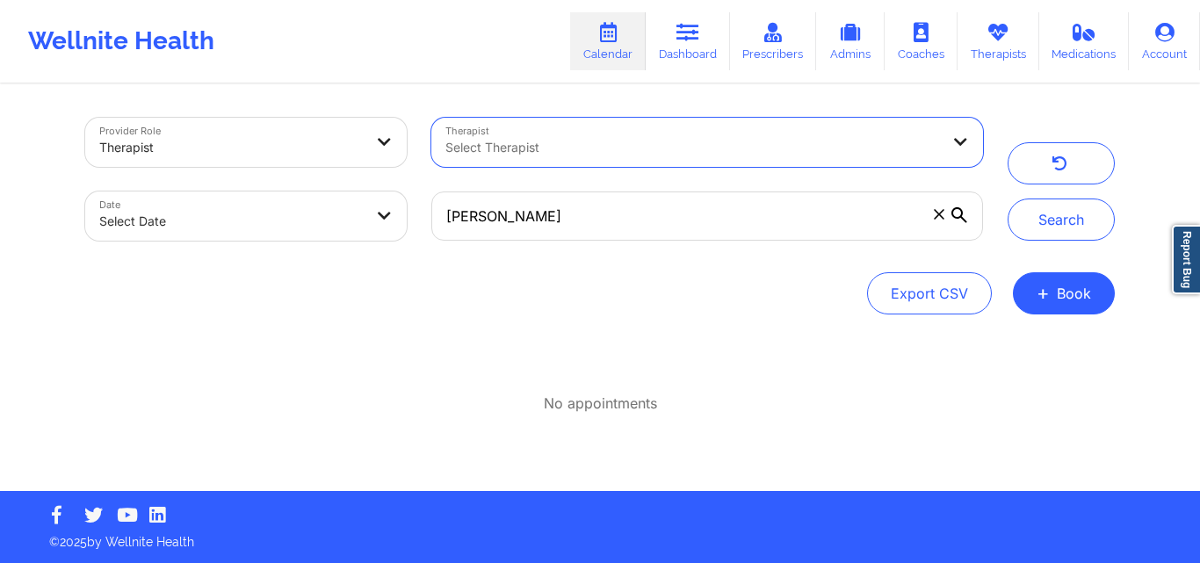
click at [618, 148] on div at bounding box center [692, 147] width 494 height 21
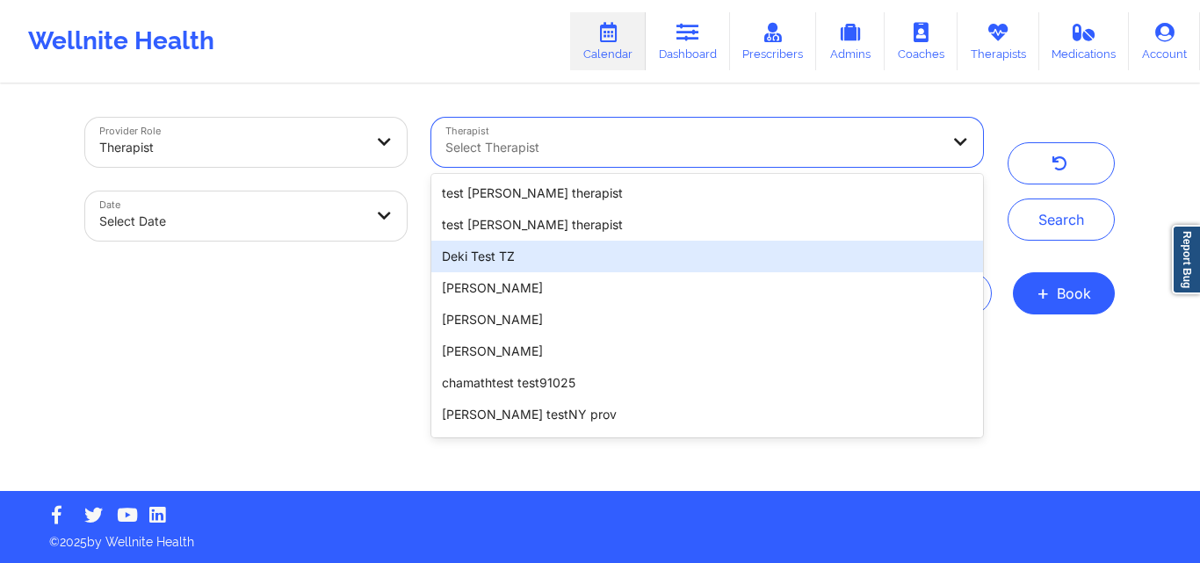
click at [306, 314] on div "Provider Role Therapist Therapist 100 results available. Use Up and Down to cho…" at bounding box center [600, 288] width 1054 height 405
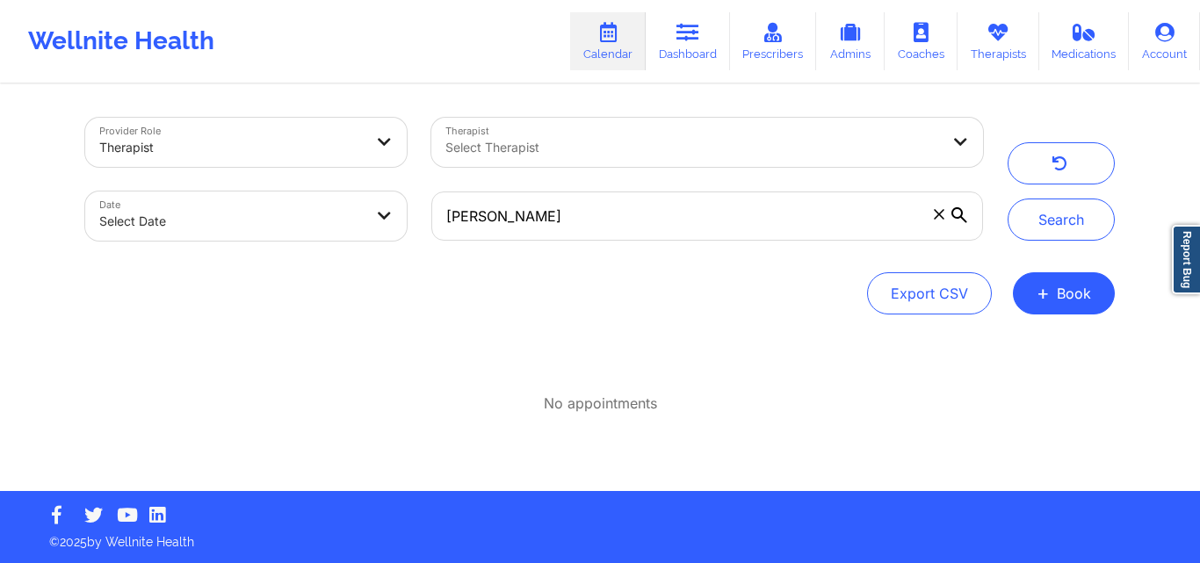
click at [226, 217] on body "Wellnite Health Calendar Dashboard Prescribers Admins Coaches Therapists Medica…" at bounding box center [600, 281] width 1200 height 563
select select "2025-8"
select select "2025-9"
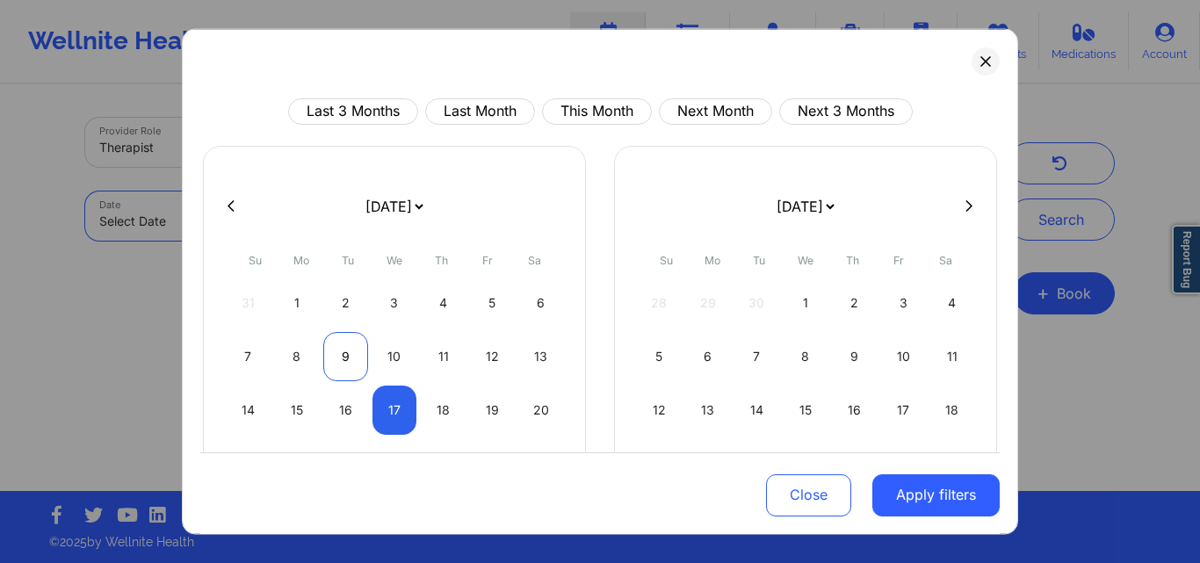
click at [349, 350] on div "9" at bounding box center [345, 355] width 45 height 49
select select "2025-8"
select select "2025-9"
select select "2025-8"
select select "2025-9"
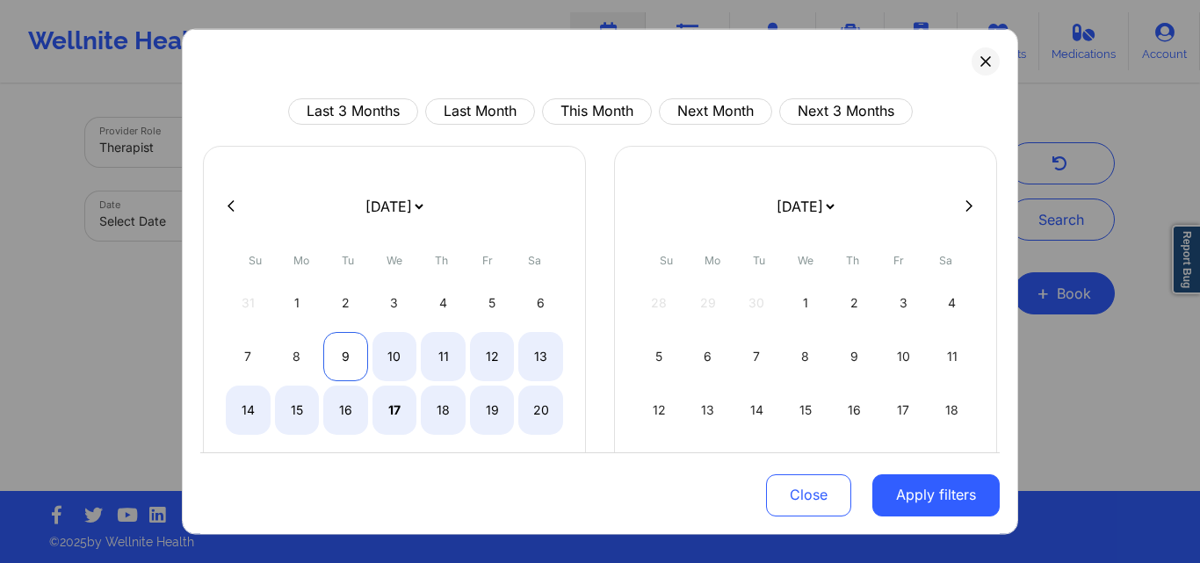
select select "2025-8"
select select "2025-9"
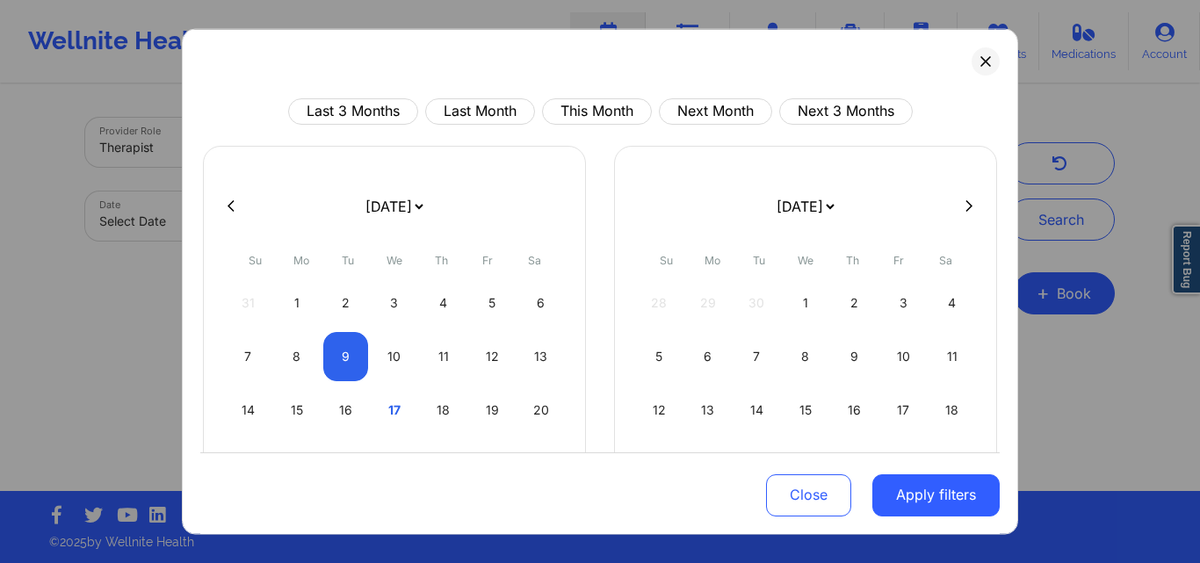
select select "2025-8"
select select "2025-9"
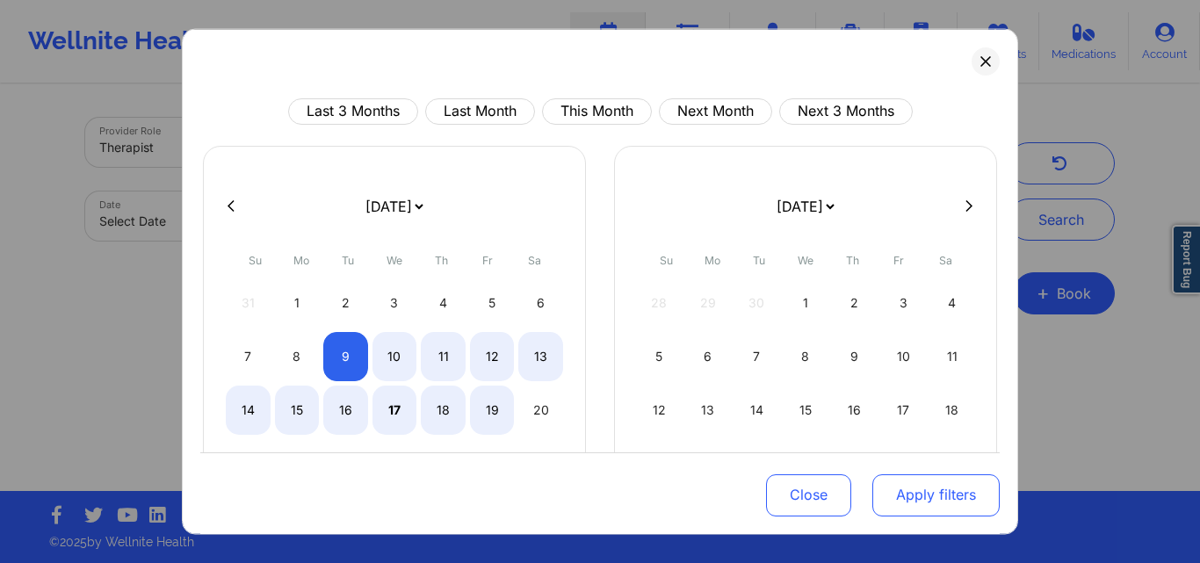
click at [937, 492] on button "Apply filters" at bounding box center [935, 495] width 127 height 42
click at [937, 489] on button "Apply filters" at bounding box center [935, 495] width 127 height 42
click at [938, 487] on button "Apply filters" at bounding box center [935, 495] width 127 height 42
click at [939, 486] on button "Apply filters" at bounding box center [935, 495] width 127 height 42
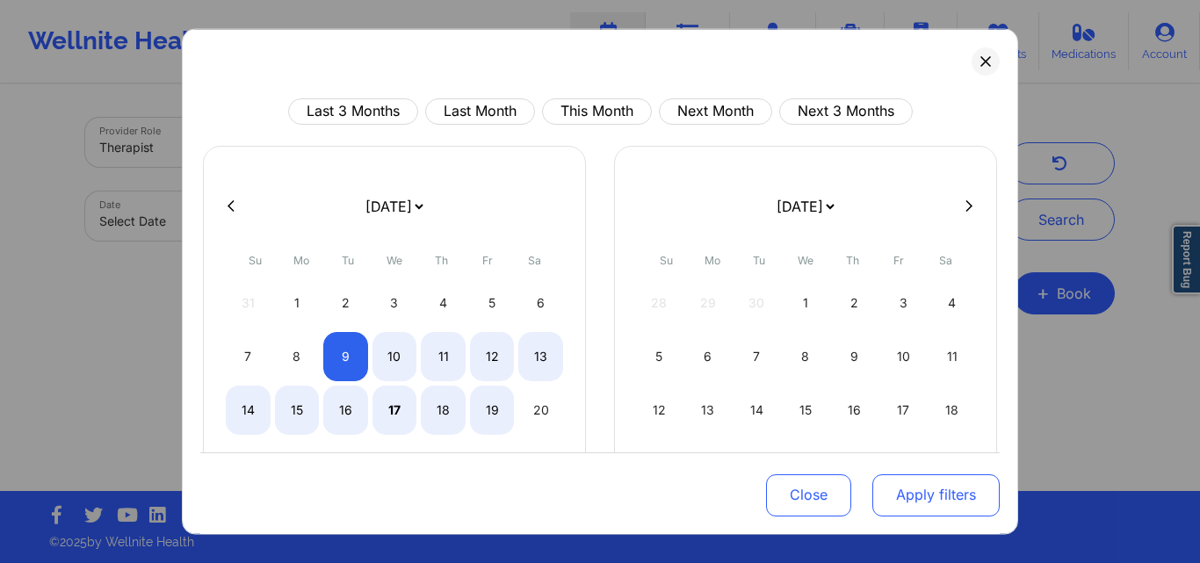
click at [939, 486] on button "Apply filters" at bounding box center [935, 495] width 127 height 42
click at [940, 483] on button "Apply filters" at bounding box center [935, 495] width 127 height 42
click at [940, 482] on button "Apply filters" at bounding box center [935, 495] width 127 height 42
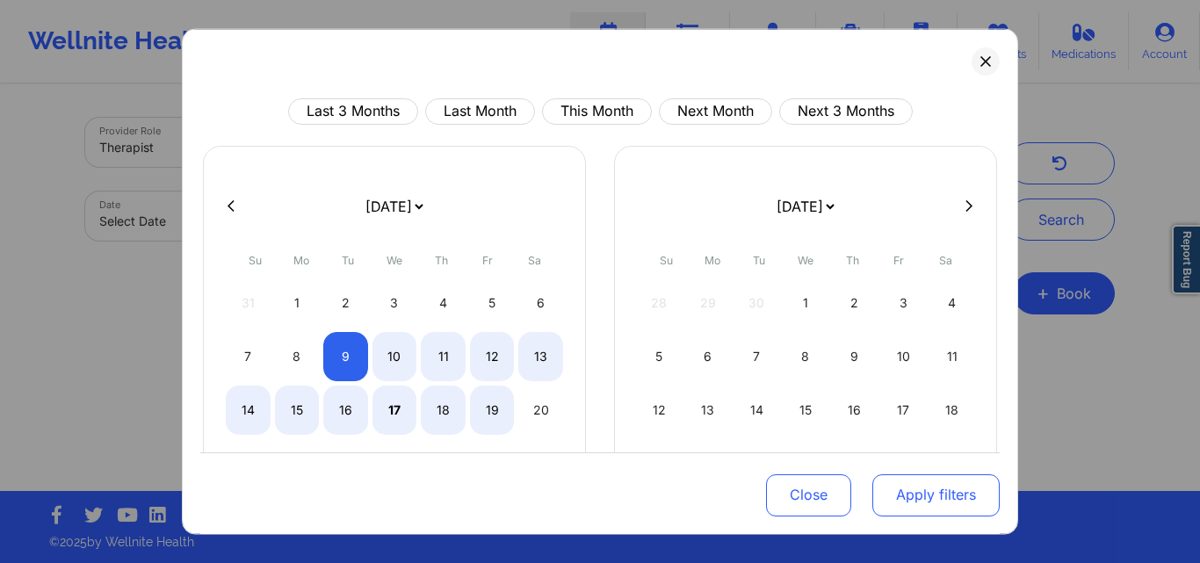
click at [940, 481] on button "Apply filters" at bounding box center [935, 495] width 127 height 42
click at [977, 70] on button at bounding box center [985, 61] width 28 height 28
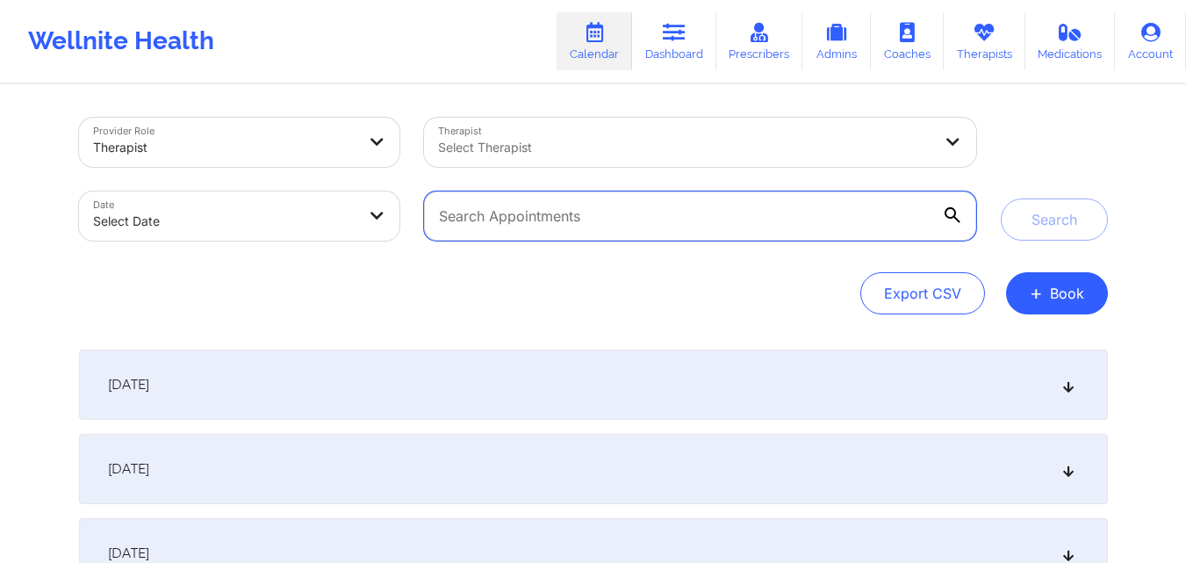
click at [542, 221] on input "text" at bounding box center [699, 215] width 551 height 49
paste input "(760) 793-1377"
type input "(760) 793-1377"
paste input "tonja.lavarreda@yahoo.com"
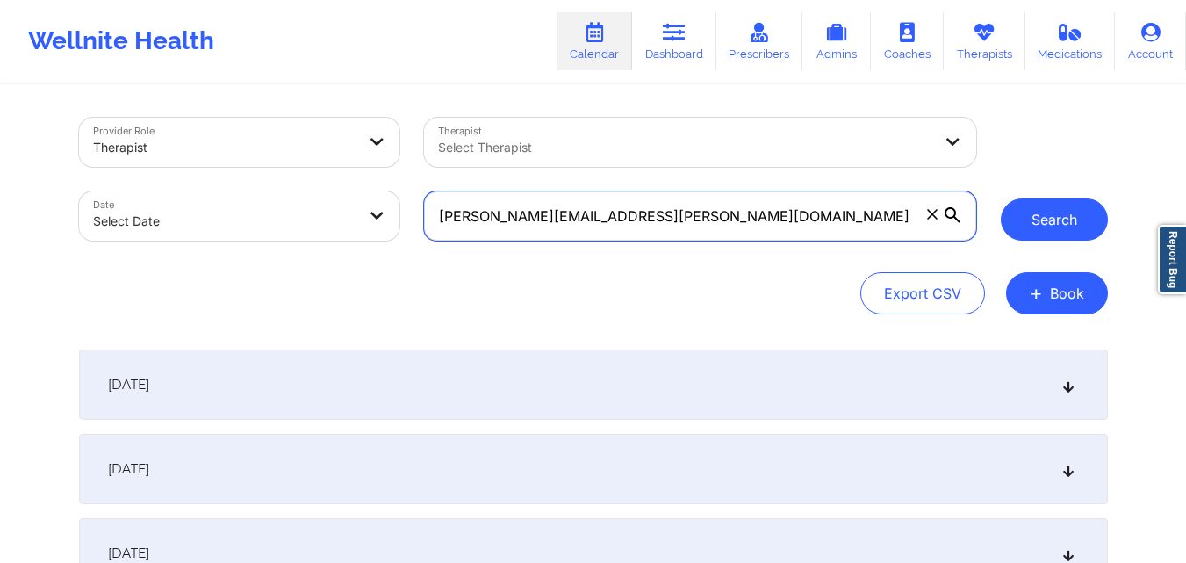
type input "tonja.lavarreda@yahoo.com"
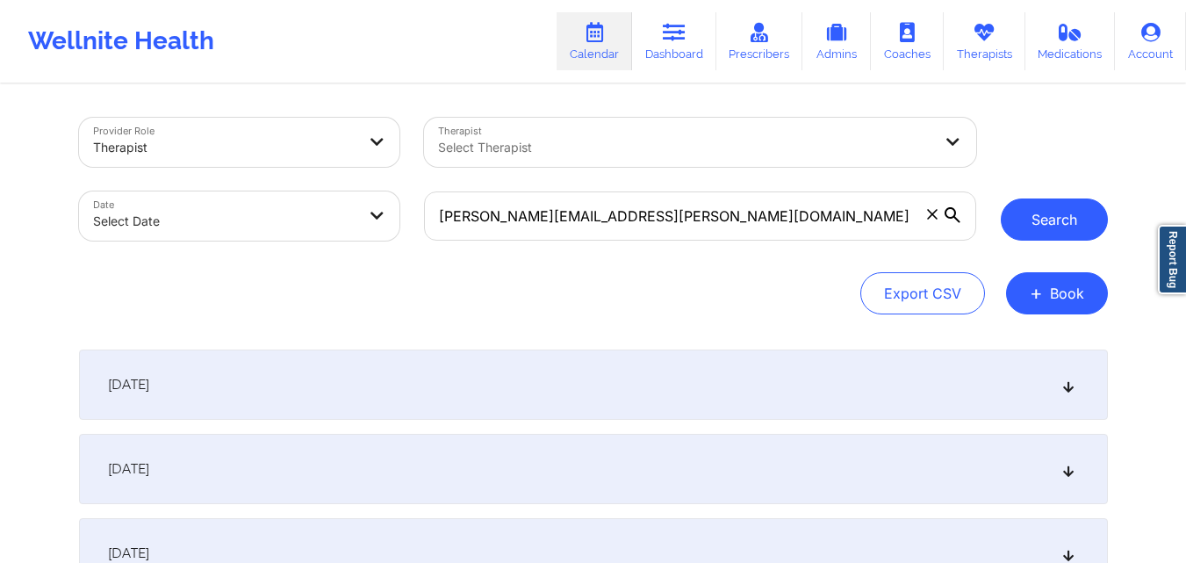
click at [1042, 226] on button "Search" at bounding box center [1054, 219] width 107 height 42
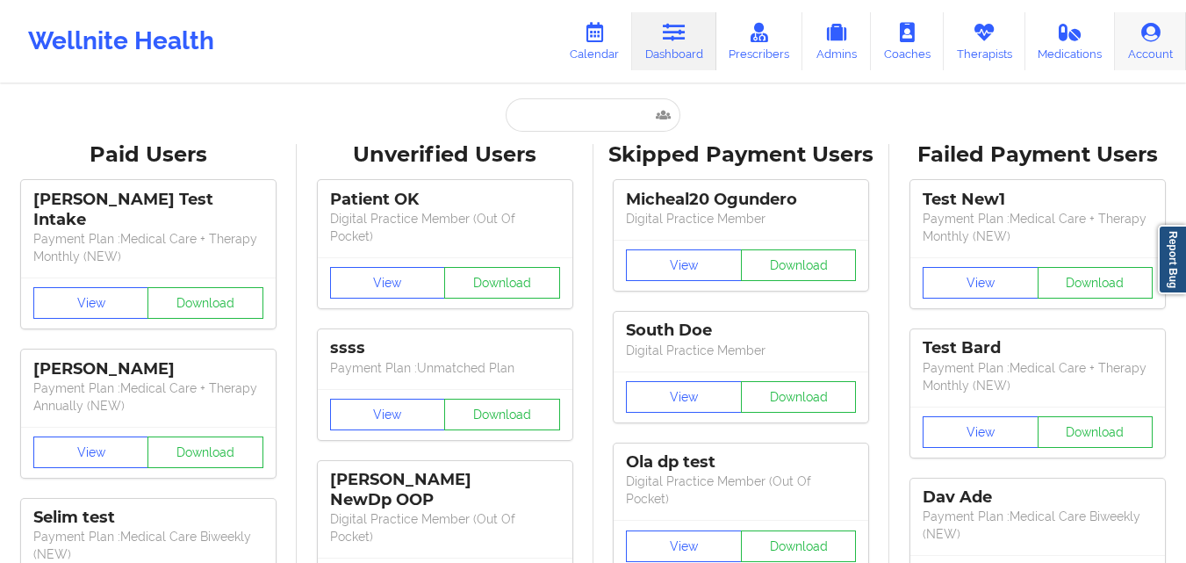
click at [1148, 59] on link "Account" at bounding box center [1150, 41] width 71 height 58
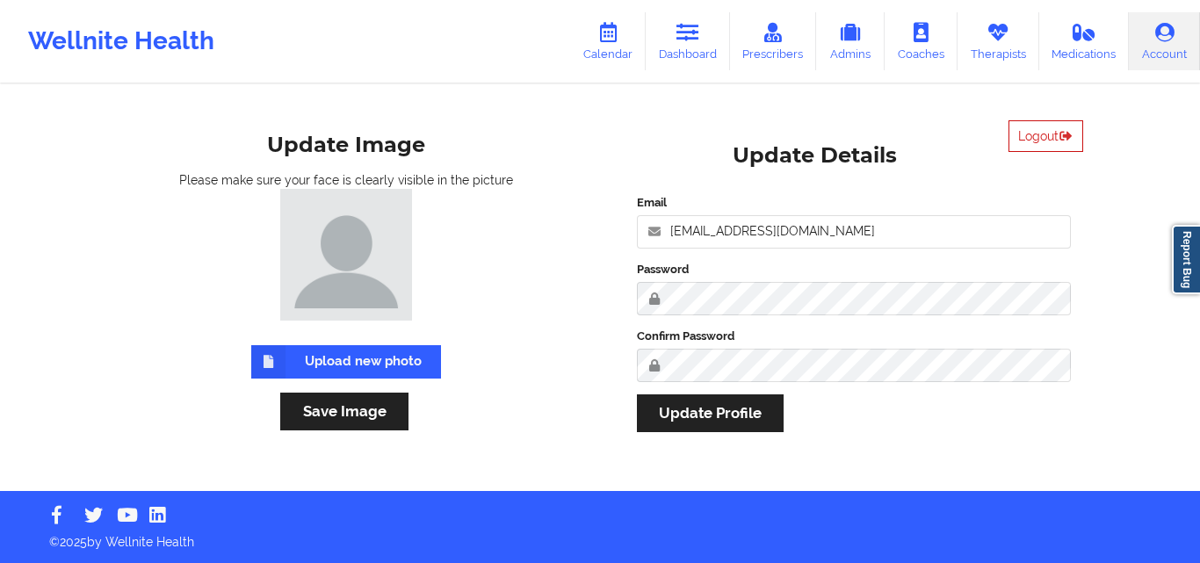
click at [1034, 139] on button "Logout" at bounding box center [1045, 136] width 75 height 32
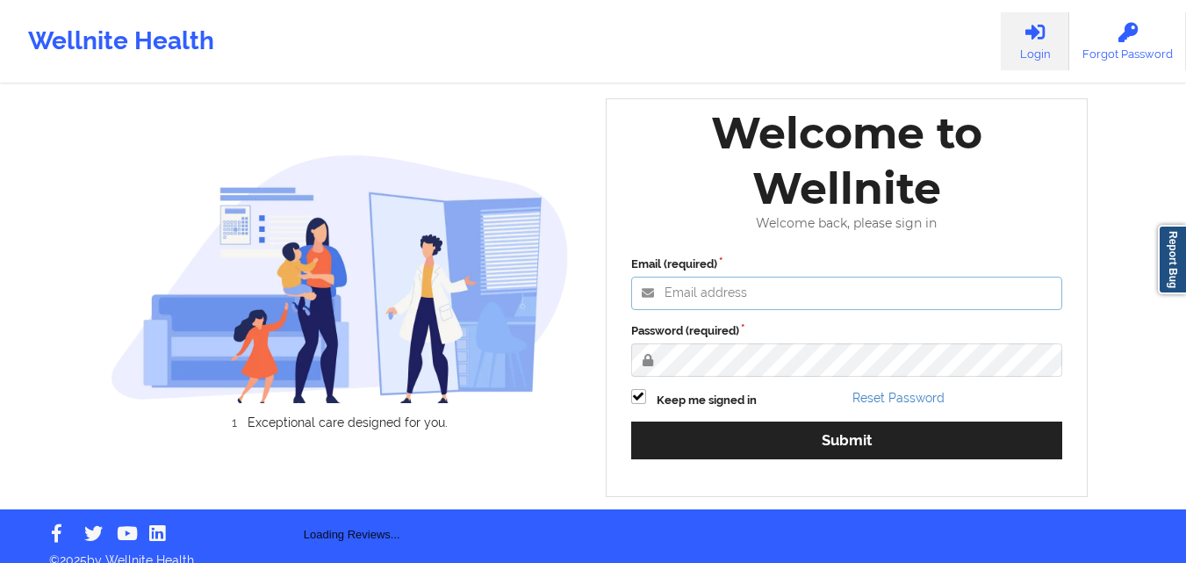
click at [883, 289] on input "Email (required)" at bounding box center [847, 293] width 432 height 33
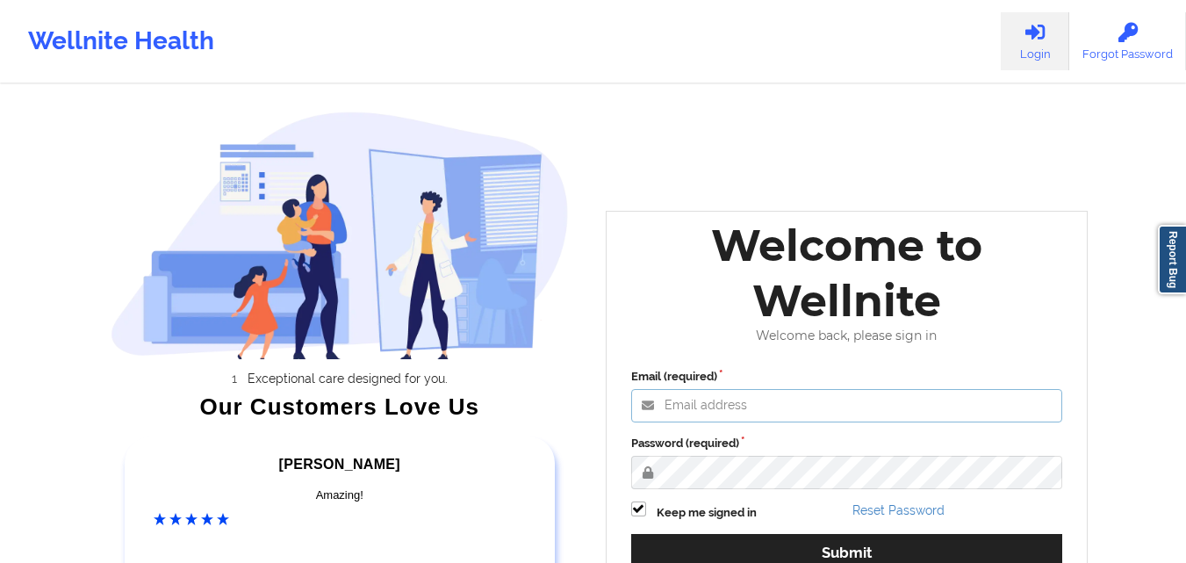
type input "[EMAIL_ADDRESS][DOMAIN_NAME]"
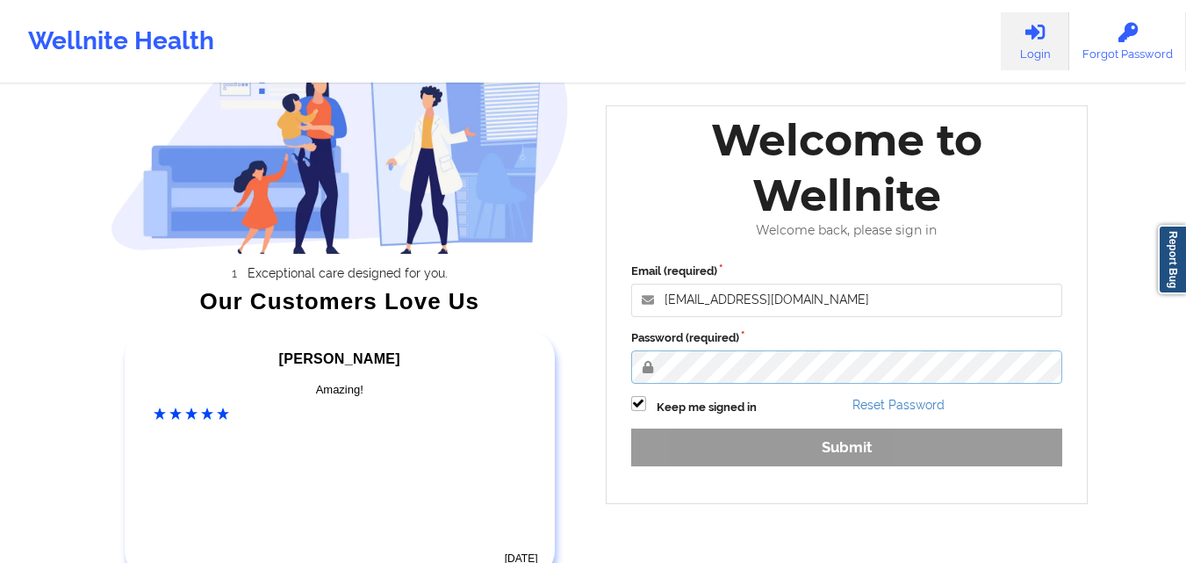
scroll to position [176, 0]
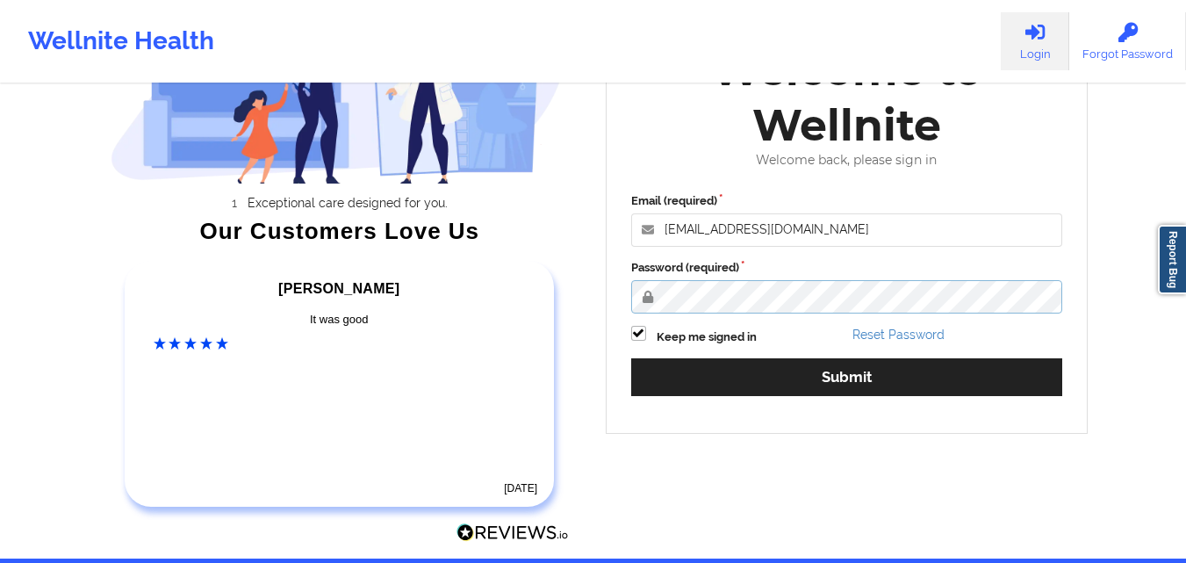
click at [631, 358] on button "Submit" at bounding box center [847, 377] width 432 height 38
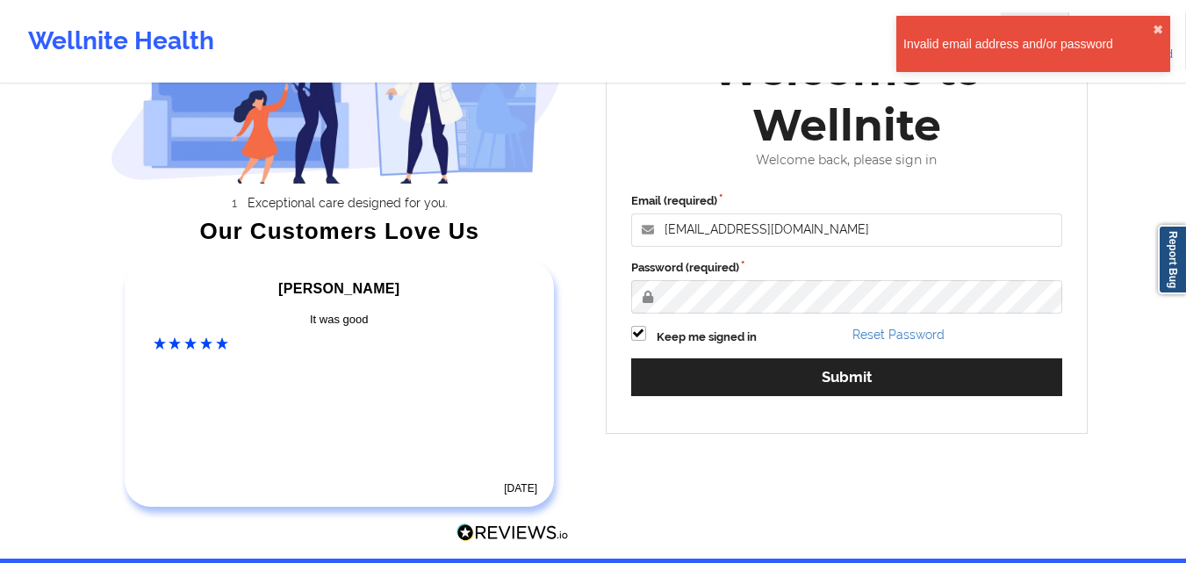
click at [877, 461] on div "Exceptional care designed for you. Our Customers Love Us [PERSON_NAME] C Amazin…" at bounding box center [593, 191] width 1014 height 734
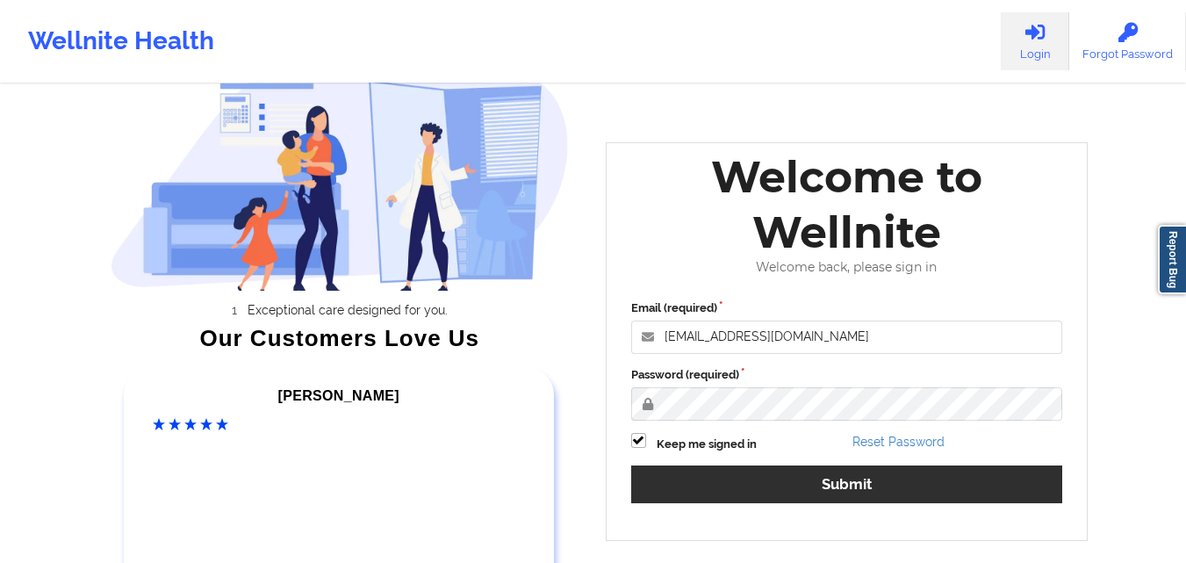
scroll to position [67, 0]
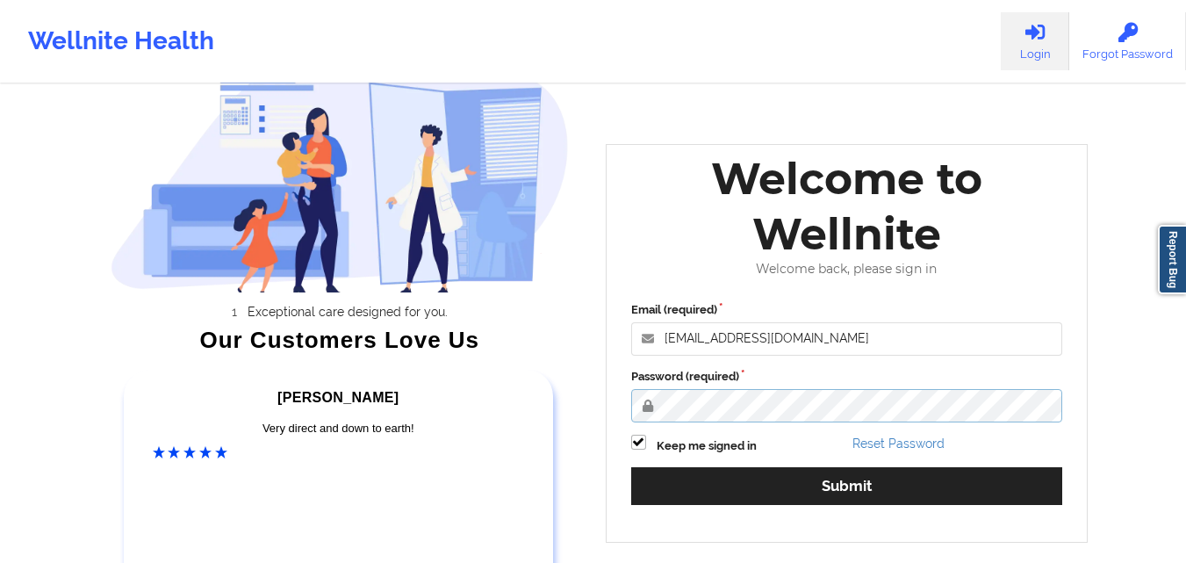
click at [631, 467] on button "Submit" at bounding box center [847, 486] width 432 height 38
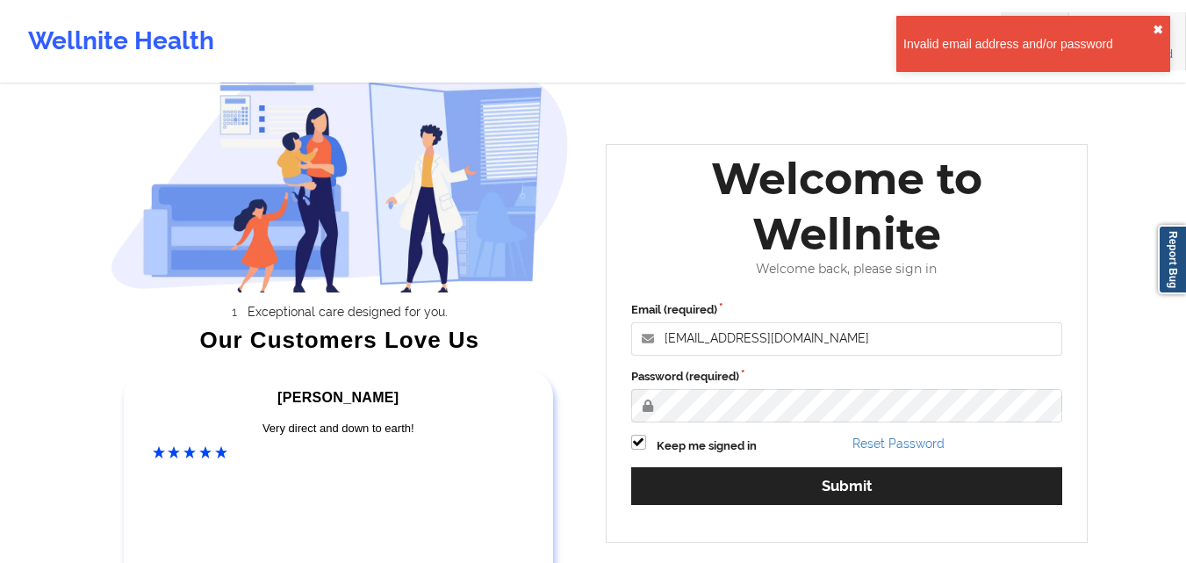
click at [1158, 29] on button "✖︎" at bounding box center [1158, 30] width 11 height 14
